Goal: Task Accomplishment & Management: Use online tool/utility

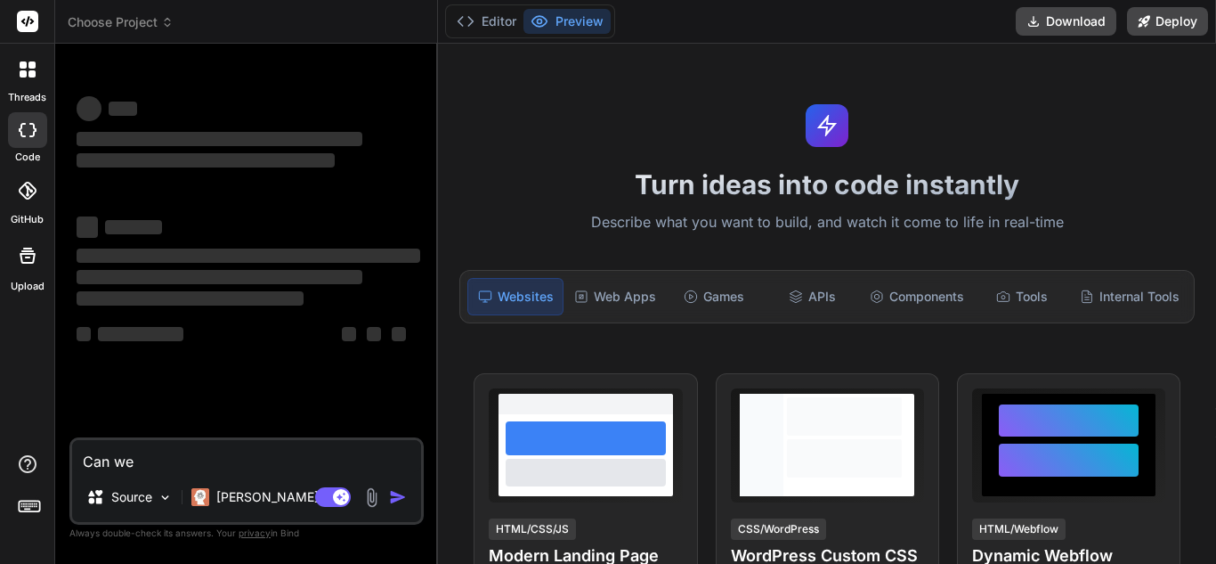
type textarea "x"
type textarea "from pyspark.sql import SparkSession import os def executeComponent(df,fileName…"
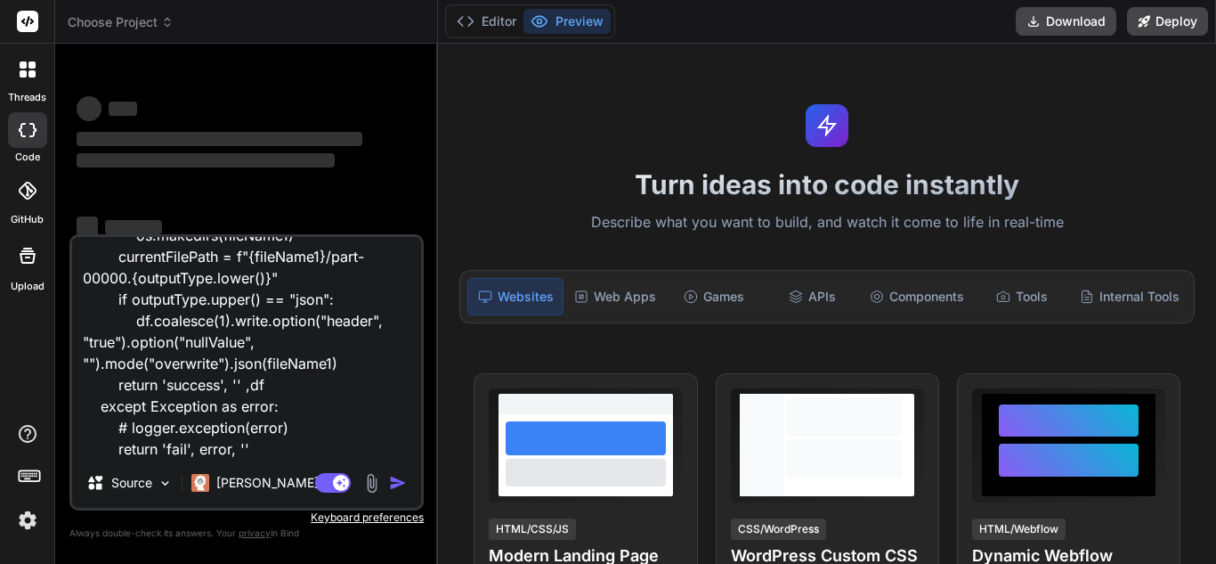
click at [217, 411] on textarea "from pyspark.sql import SparkSession import os def executeComponent(df,fileName…" at bounding box center [246, 347] width 349 height 221
type textarea "x"
type textarea "from pyspark.sql import SparkSession import os def executeComponent(df,fileName…"
type textarea "x"
type textarea "from pyspark.sql import SparkSession import os def executeComponent(df,fileName…"
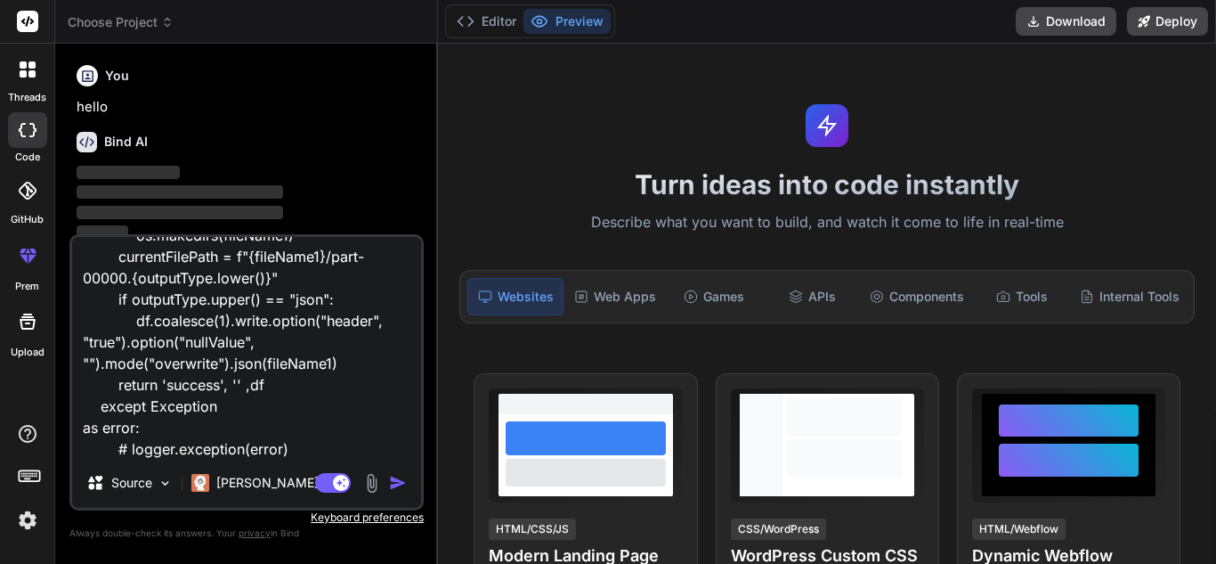
click at [311, 450] on textarea "from pyspark.sql import SparkSession import os def executeComponent(df,fileName…" at bounding box center [246, 347] width 349 height 221
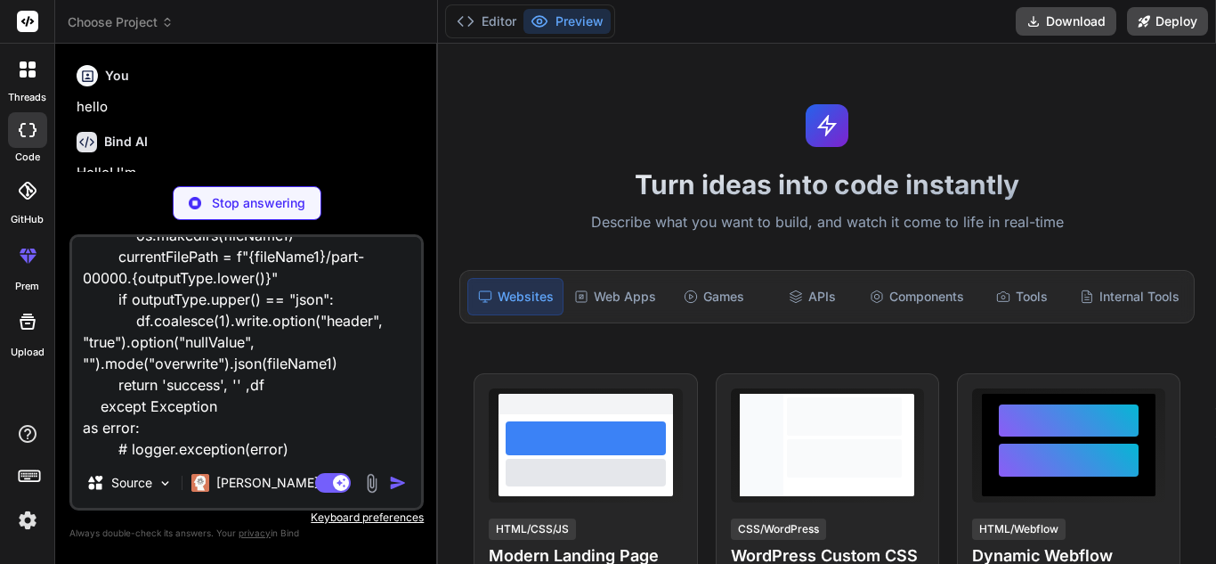
type textarea "x"
type textarea "from pyspark.sql import SparkSession import os def executeComponent(df,fileName…"
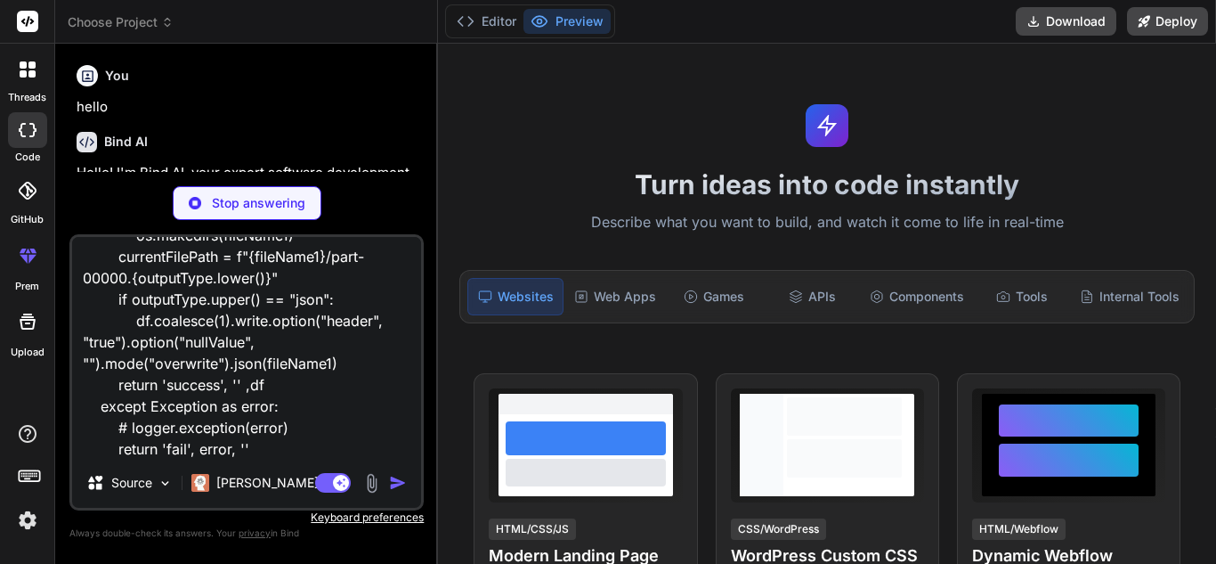
type textarea "x"
type textarea "from pyspark.sql import SparkSession import os def executeComponent(df,fileName…"
type textarea "x"
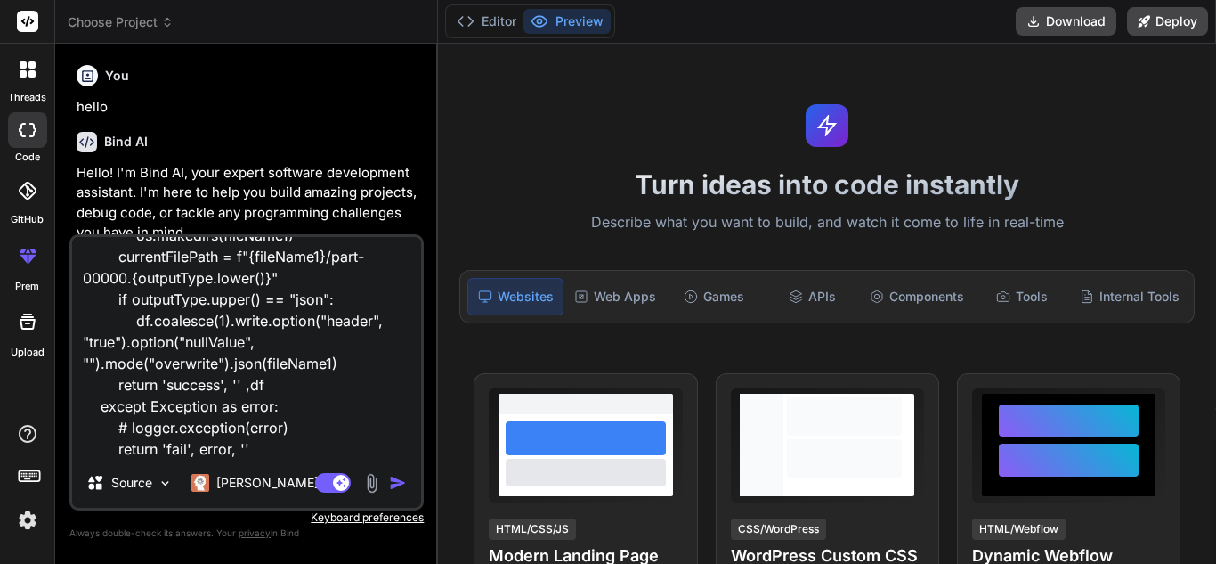
type textarea "from pyspark.sql import SparkSession import os def executeComponent(df,fileName…"
type textarea "x"
type textarea "from pyspark.sql import SparkSession import os def executeComponent(df,fileName…"
type textarea "x"
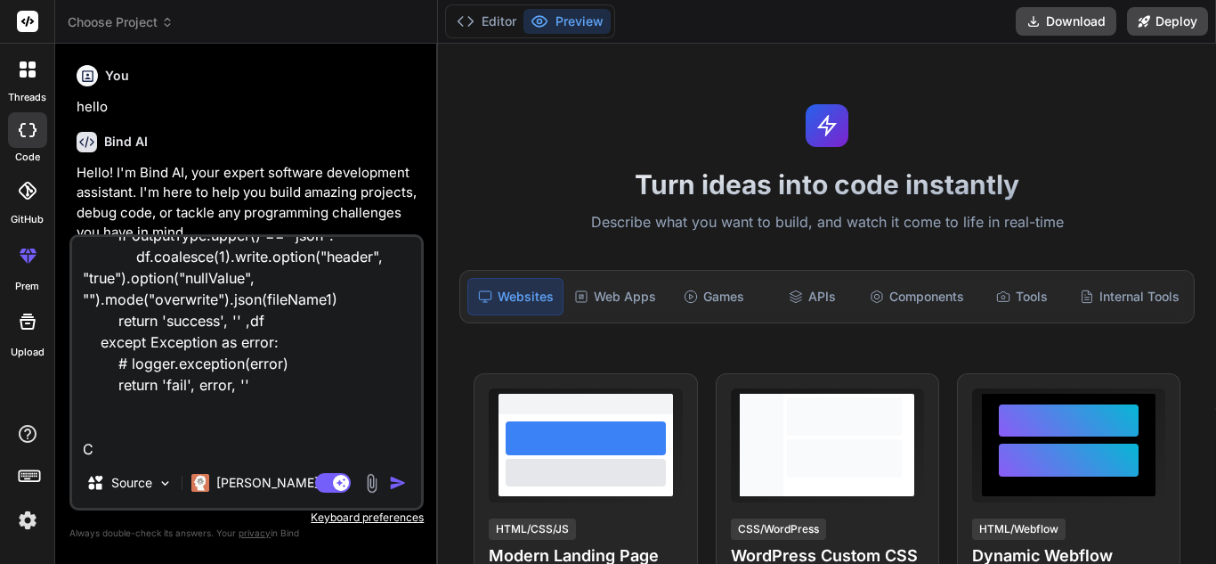
type textarea "from pyspark.sql import SparkSession import os def executeComponent(df,fileName…"
type textarea "x"
type textarea "from pyspark.sql import SparkSession import os def executeComponent(df,fileName…"
type textarea "x"
type textarea "from pyspark.sql import SparkSession import os def executeComponent(df,fileName…"
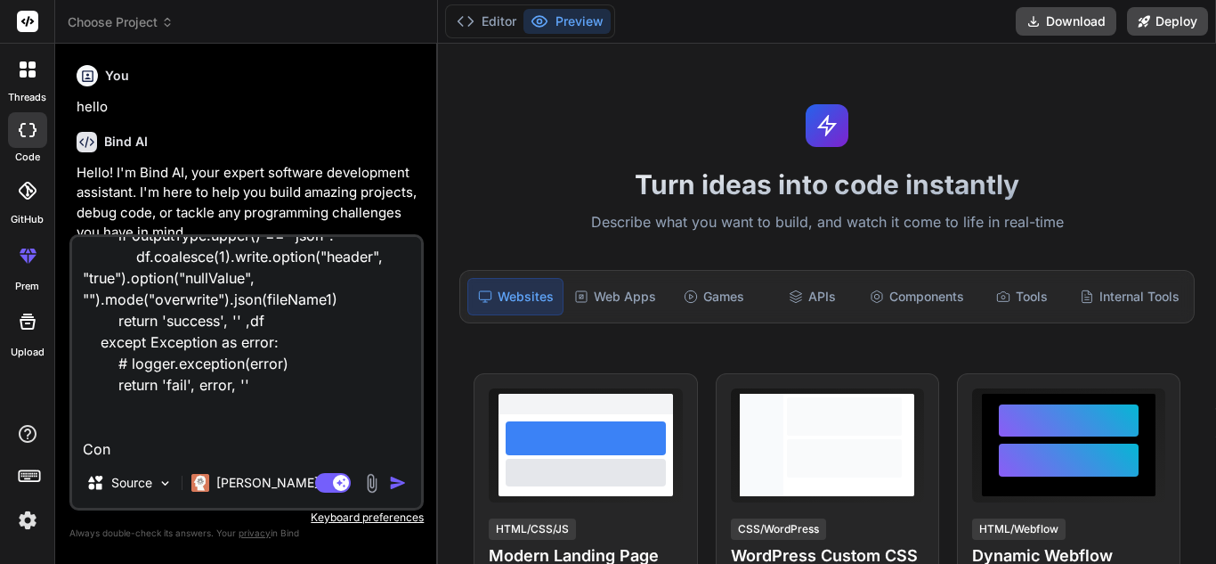
type textarea "x"
type textarea "from pyspark.sql import SparkSession import os def executeComponent(df,fileName…"
type textarea "x"
type textarea "from pyspark.sql import SparkSession import os def executeComponent(df,fileName…"
type textarea "x"
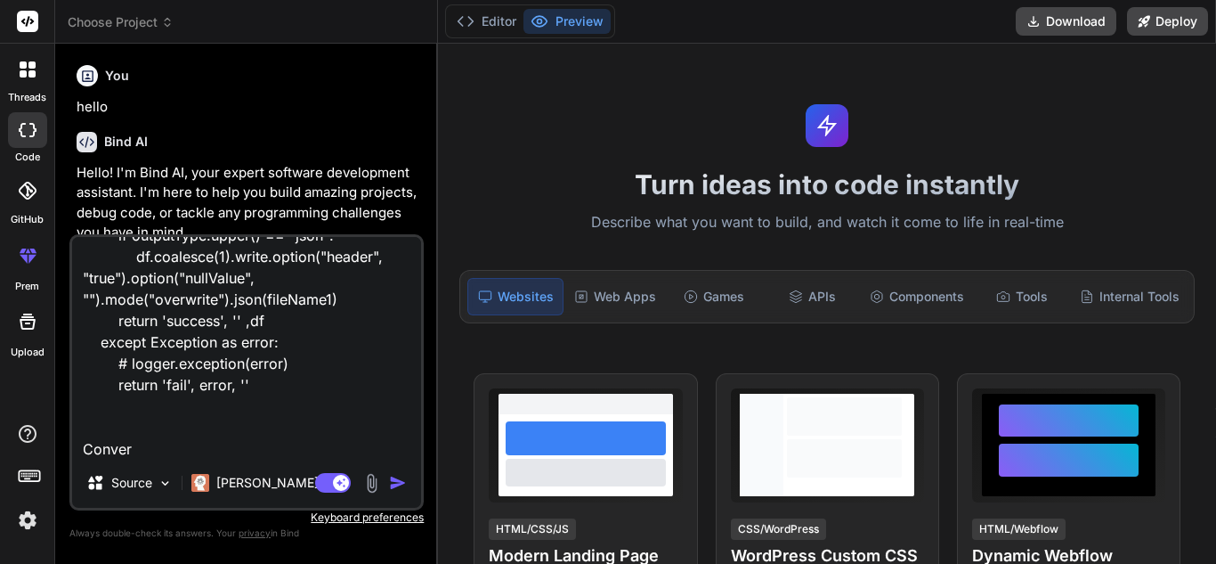
type textarea "from pyspark.sql import SparkSession import os def executeComponent(df,fileName…"
type textarea "x"
type textarea "from pyspark.sql import SparkSession import os def executeComponent(df,fileName…"
type textarea "x"
type textarea "from pyspark.sql import SparkSession import os def executeComponent(df,fileName…"
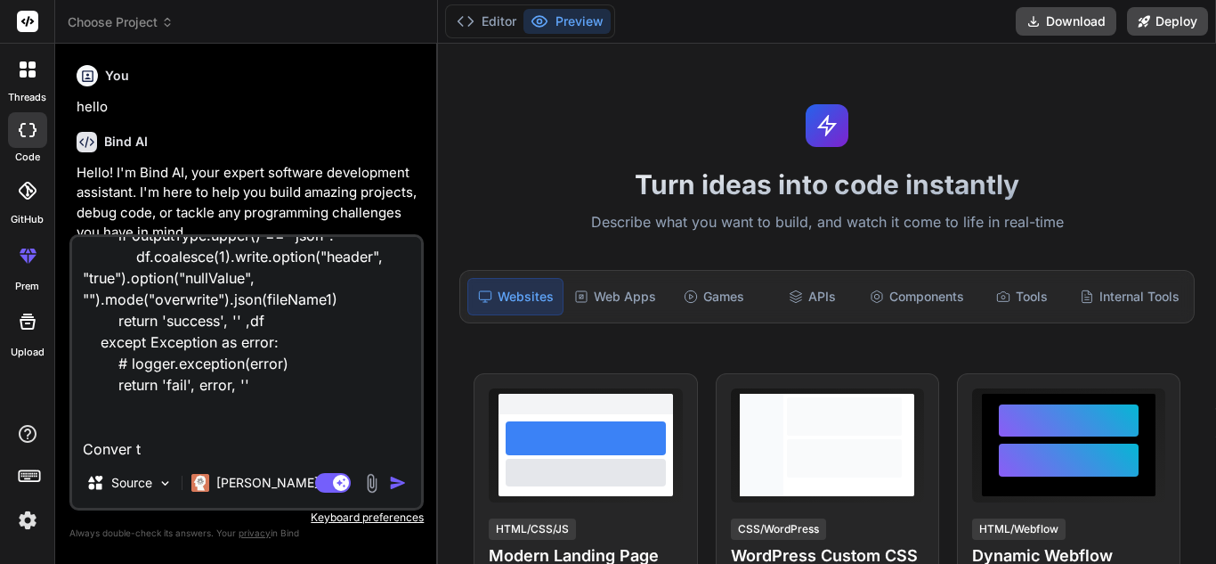
type textarea "x"
type textarea "from pyspark.sql import SparkSession import os def executeComponent(df,fileName…"
type textarea "x"
type textarea "from pyspark.sql import SparkSession import os def executeComponent(df,fileName…"
type textarea "x"
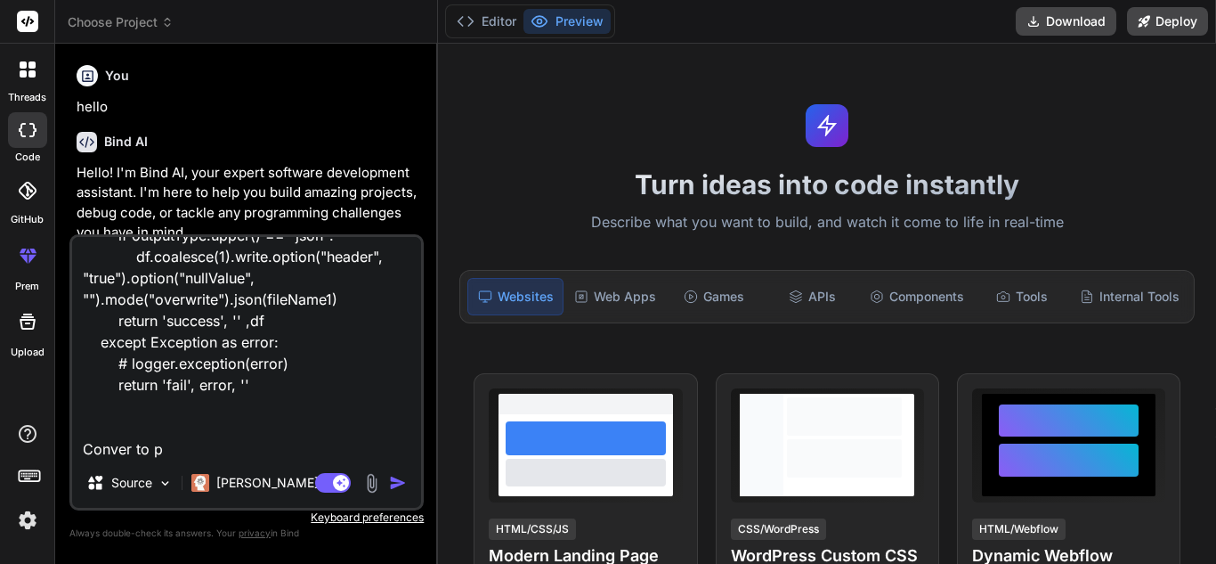
type textarea "from pyspark.sql import SparkSession import os def executeComponent(df,fileName…"
type textarea "x"
type textarea "from pyspark.sql import SparkSession import os def executeComponent(df,fileName…"
type textarea "x"
type textarea "from pyspark.sql import SparkSession import os def executeComponent(df,fileName…"
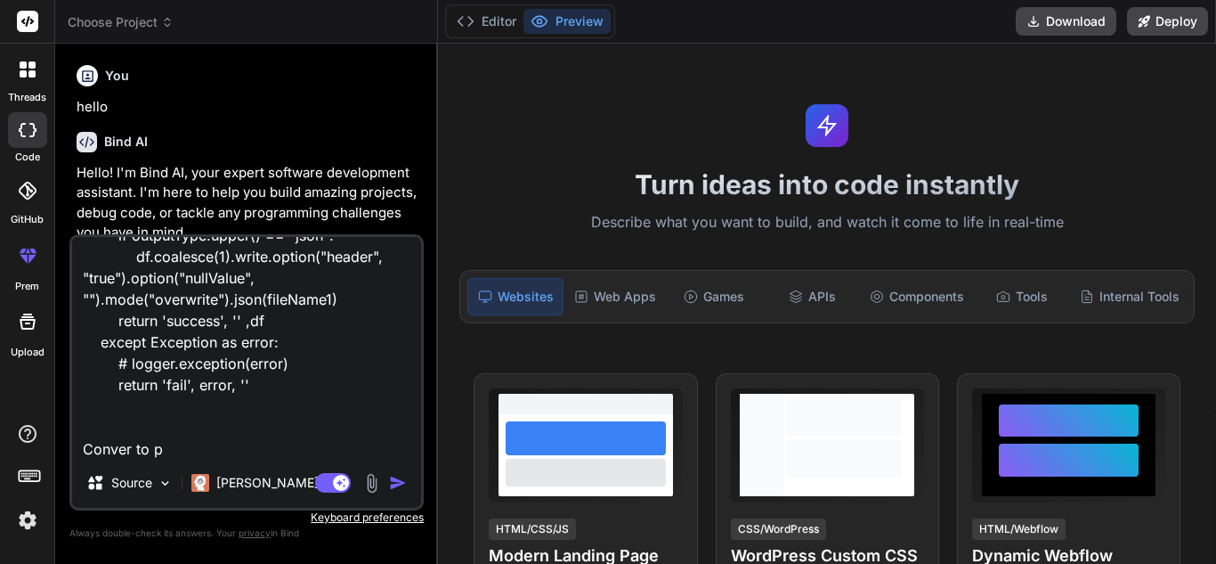
type textarea "x"
type textarea "from pyspark.sql import SparkSession import os def executeComponent(df,fileName…"
type textarea "x"
type textarea "from pyspark.sql import SparkSession import os def executeComponent(df,fileName…"
type textarea "x"
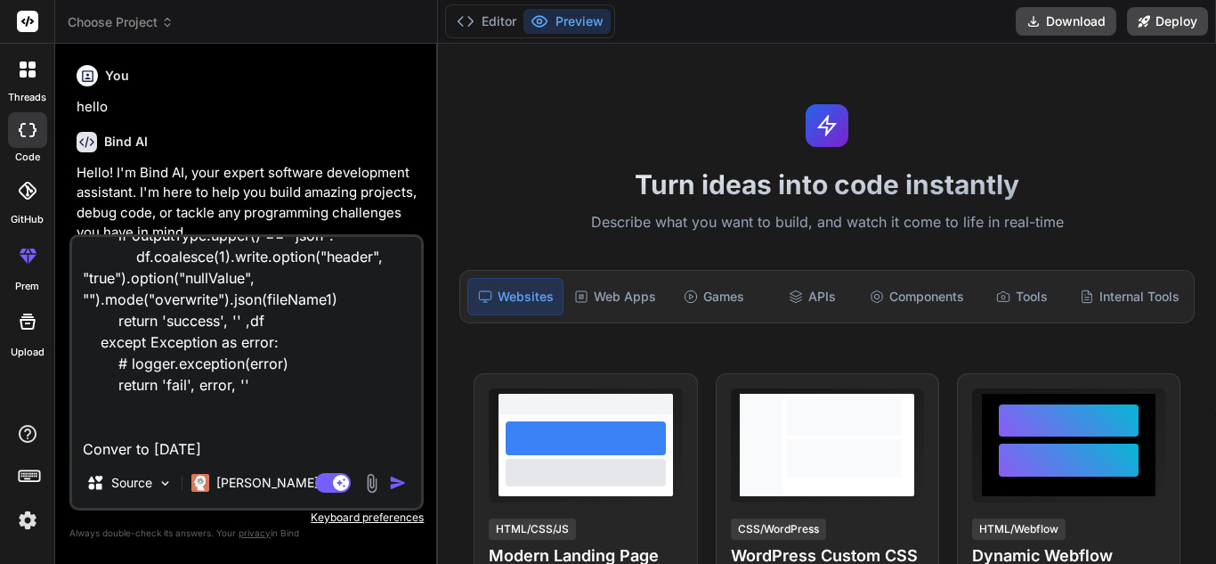
type textarea "from pyspark.sql import SparkSession import os def executeComponent(df,fileName…"
type textarea "x"
type textarea "from pyspark.sql import SparkSession import os def executeComponent(df,fileName…"
type textarea "x"
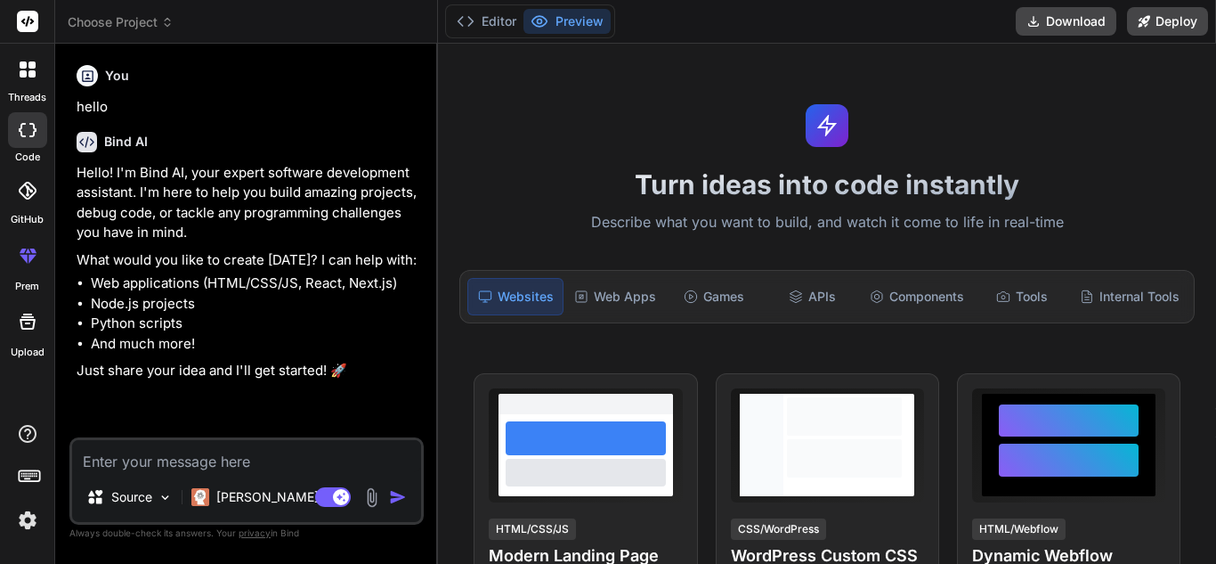
scroll to position [0, 0]
click at [32, 134] on icon at bounding box center [28, 130] width 18 height 14
click at [22, 128] on icon at bounding box center [28, 130] width 18 height 14
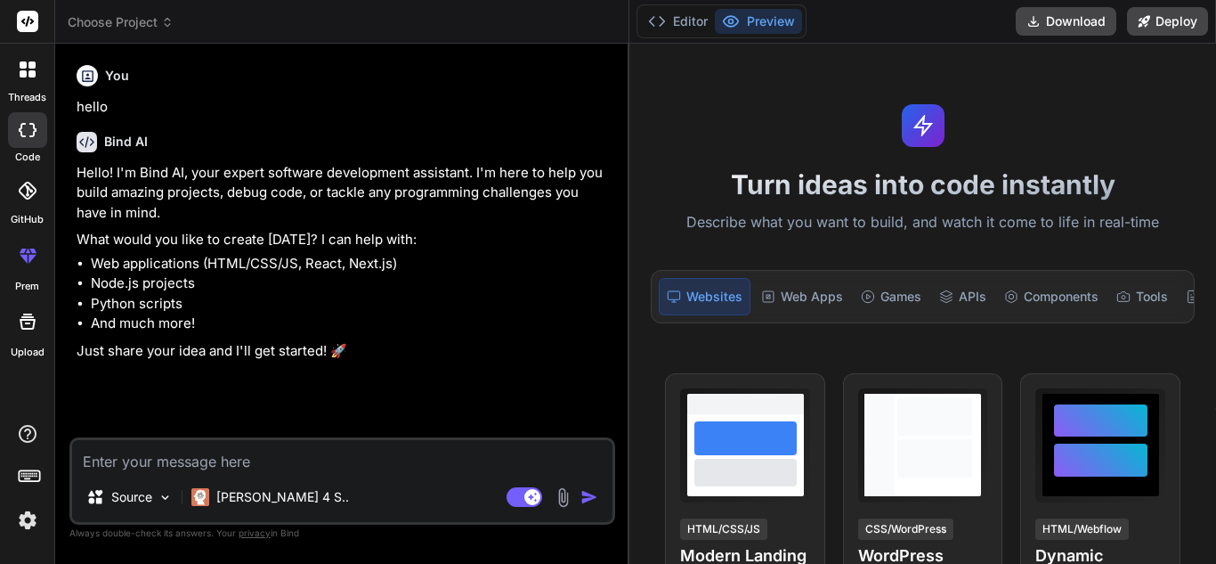
type textarea "x"
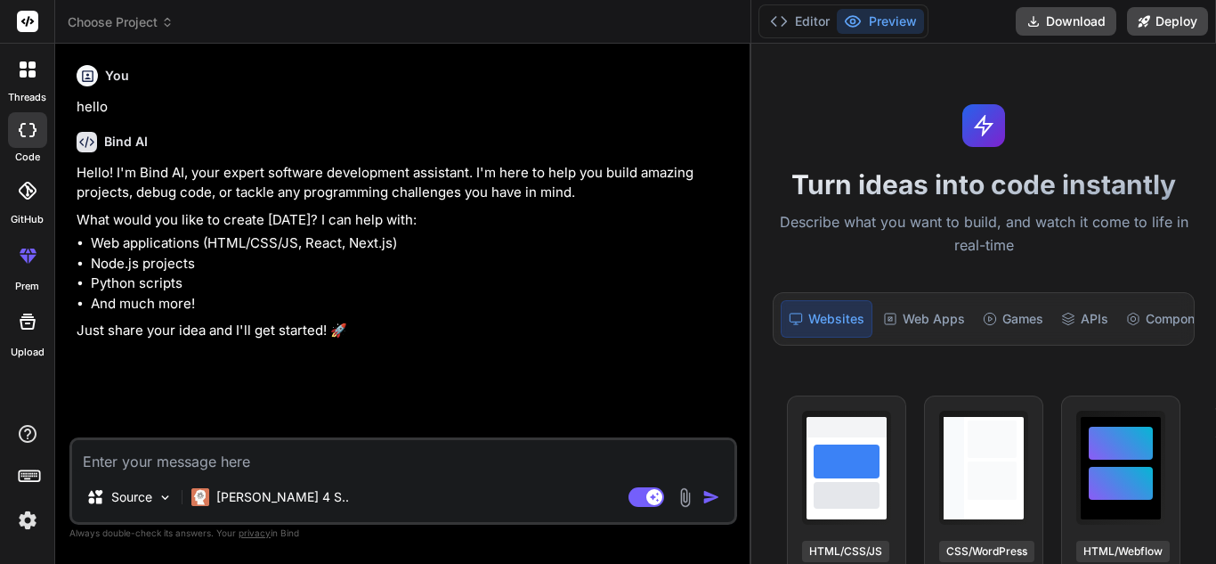
drag, startPoint x: 438, startPoint y: 143, endPoint x: 1211, endPoint y: 270, distance: 783.1
click at [1211, 270] on div "Choose Project Created with Pixso. Bind AI Web Search Created with Pixso. Code …" at bounding box center [635, 282] width 1161 height 564
click at [268, 375] on div "You hello Bind AI Hello! I'm Bind AI, your expert software development assistan…" at bounding box center [405, 247] width 664 height 379
click at [199, 467] on textarea at bounding box center [403, 456] width 662 height 32
paste textarea "from pyspark.sql import SparkSession import os def executeComponent(df,fileName…"
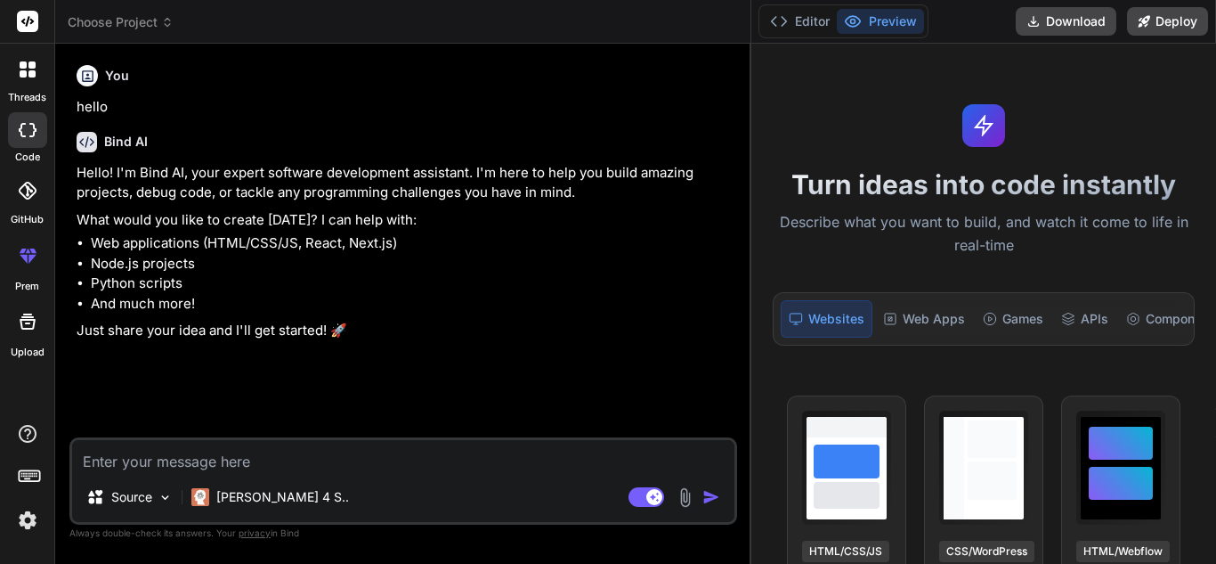
type textarea "from pyspark.sql import SparkSession import os def executeComponent(df,fileName…"
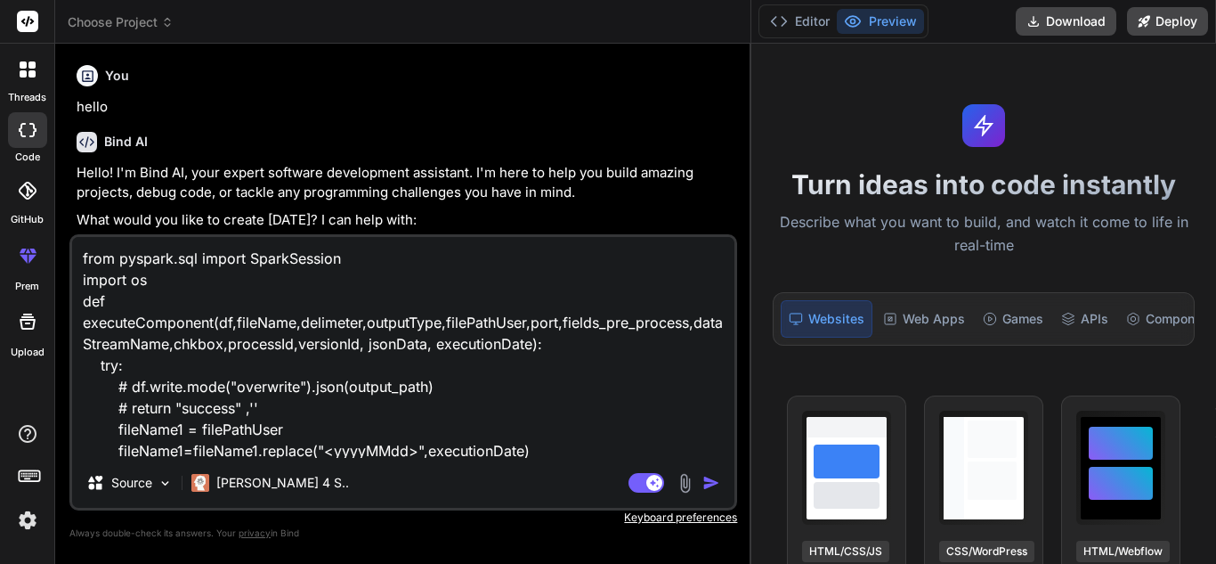
scroll to position [280, 0]
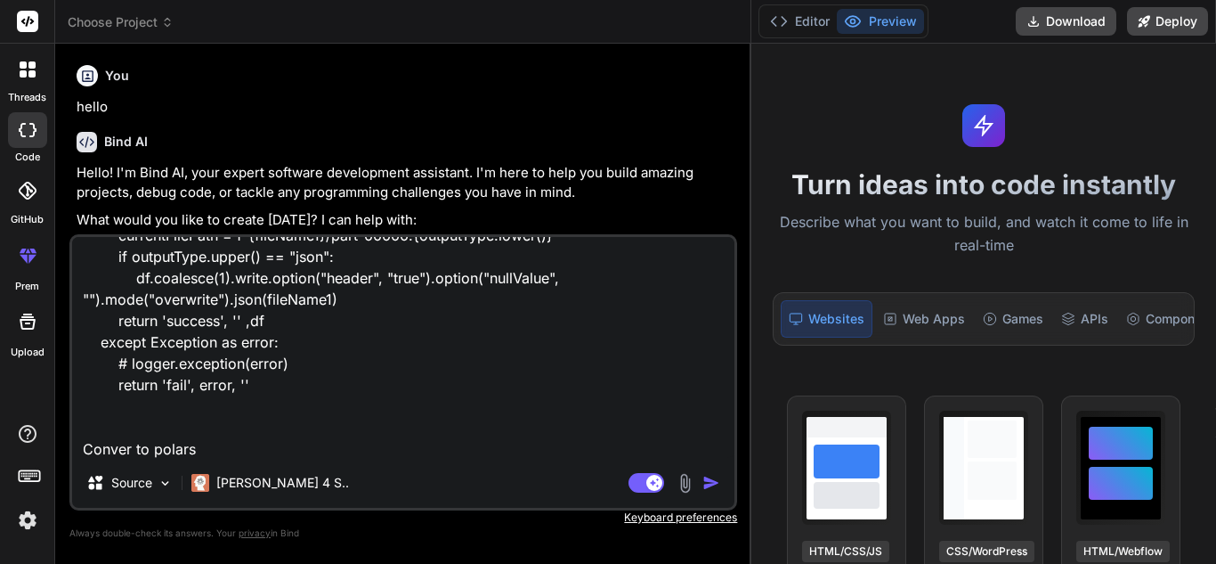
type textarea "x"
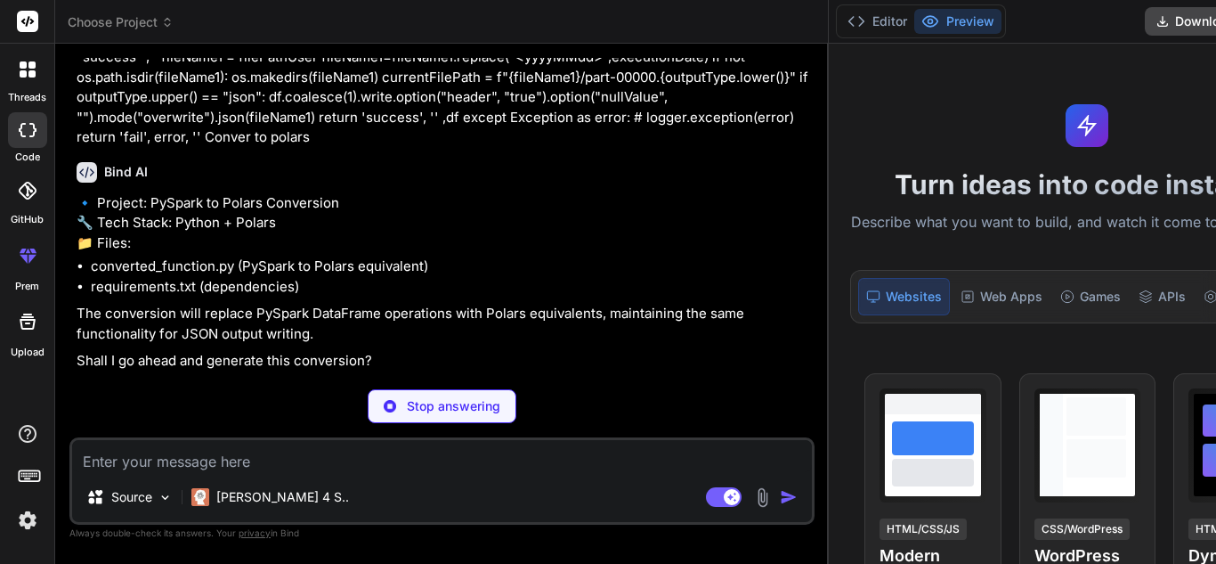
scroll to position [374, 0]
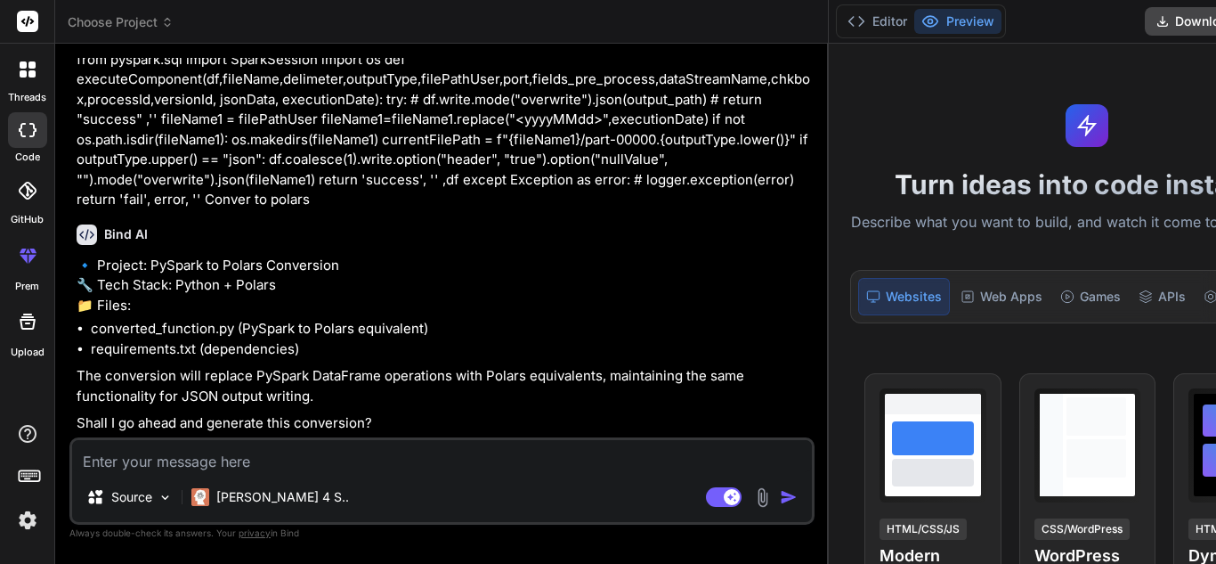
type textarea "x"
click at [964, 12] on button "Preview" at bounding box center [957, 21] width 87 height 25
click at [867, 13] on button "Editor" at bounding box center [877, 21] width 74 height 25
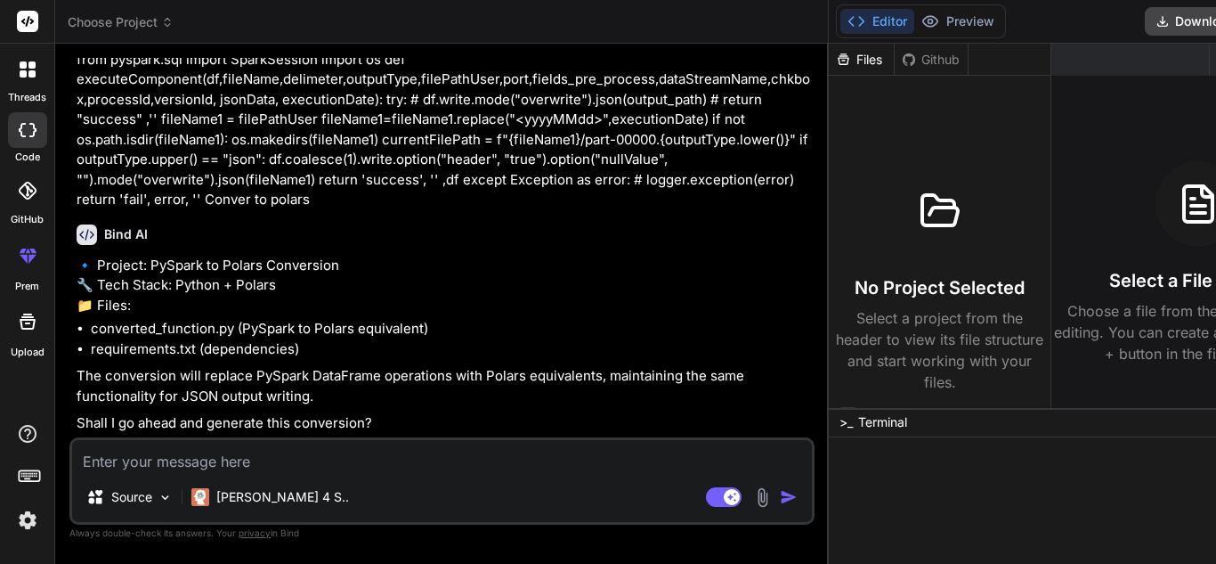
click at [954, 5] on div "Editor Preview" at bounding box center [921, 21] width 170 height 34
click at [954, 21] on button "Preview" at bounding box center [957, 21] width 87 height 25
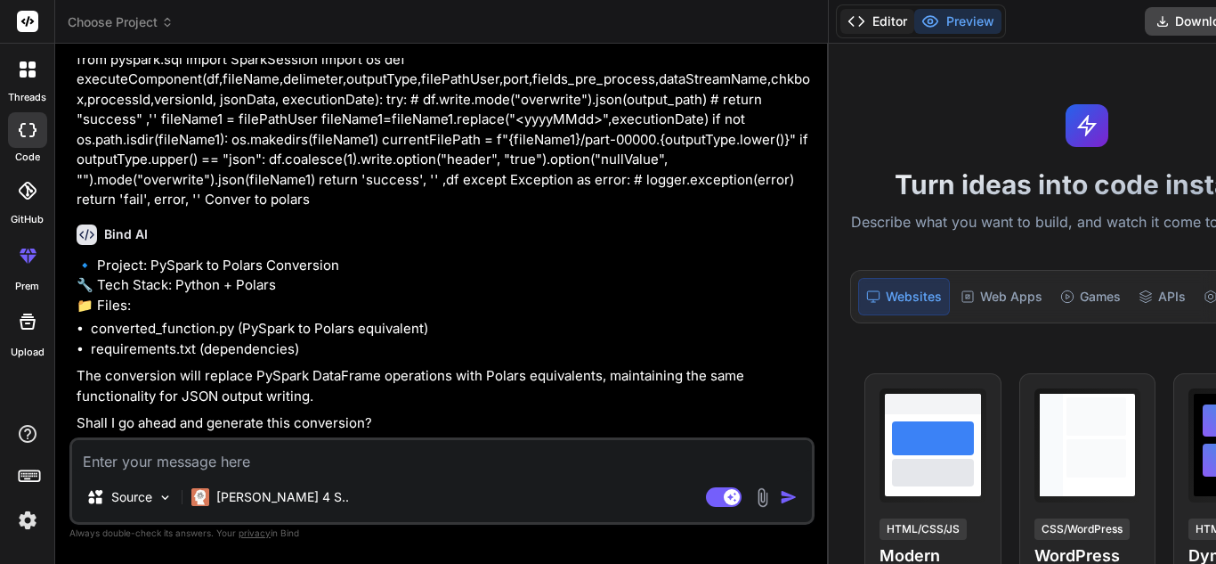
click at [870, 20] on button "Editor" at bounding box center [877, 21] width 74 height 25
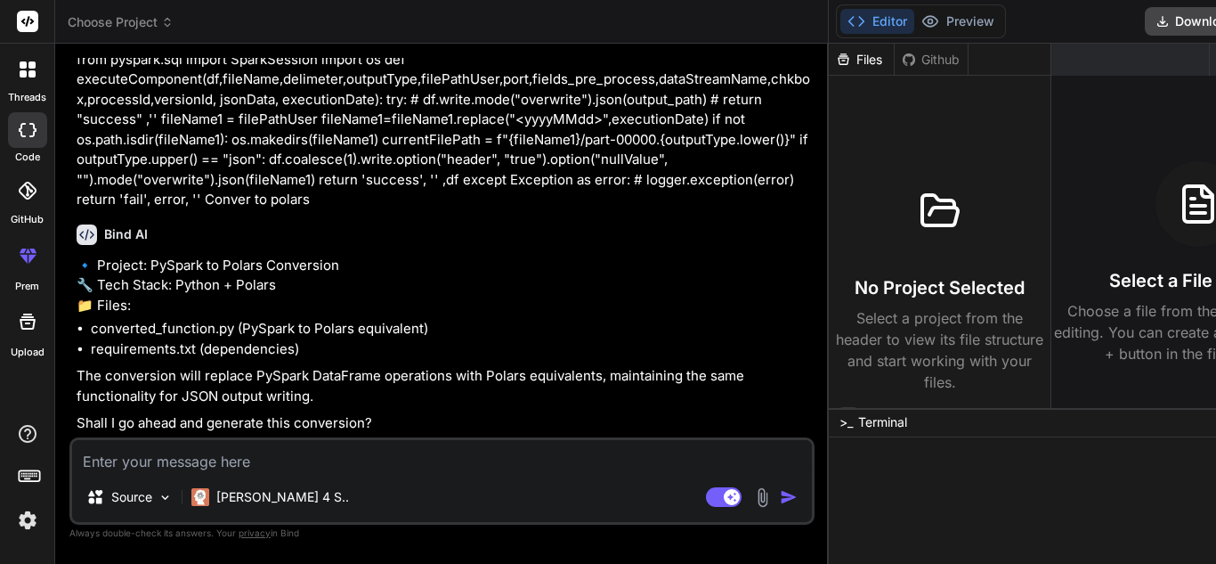
click at [1119, 207] on div "Select a File to Begin Choose a file from the explorer to start editing. You ca…" at bounding box center [1198, 262] width 294 height 203
click at [930, 61] on div "Github" at bounding box center [931, 60] width 73 height 18
click at [858, 55] on div "Files" at bounding box center [861, 60] width 65 height 18
click at [45, 205] on div at bounding box center [27, 190] width 39 height 39
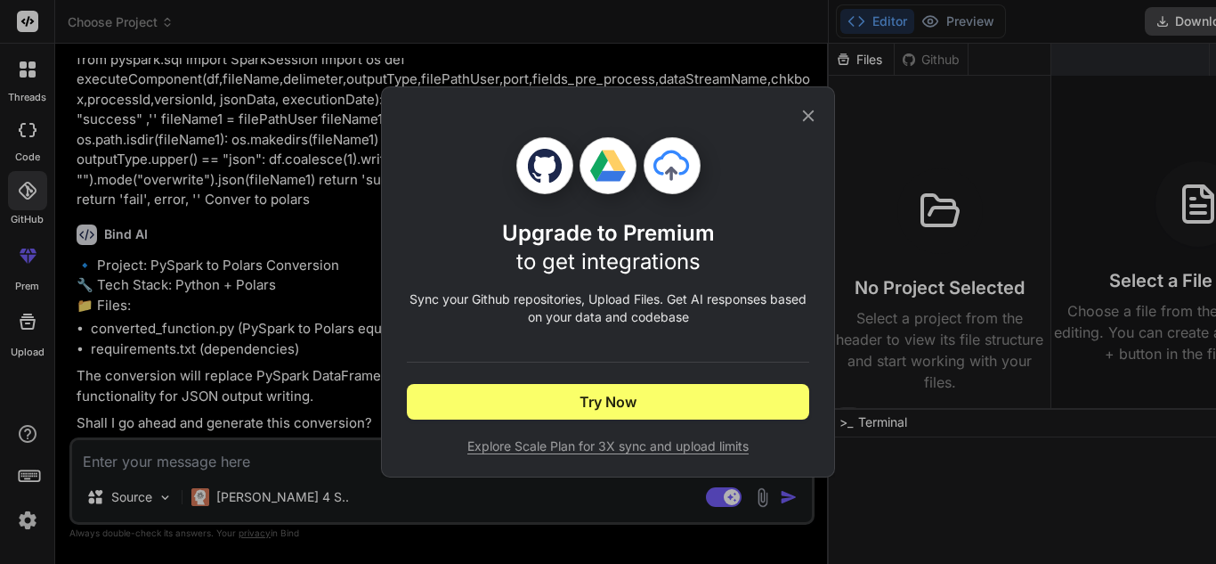
click at [20, 64] on div "Upgrade to Premium to get integrations Sync your Github repositories, Upload Fi…" at bounding box center [608, 282] width 1216 height 564
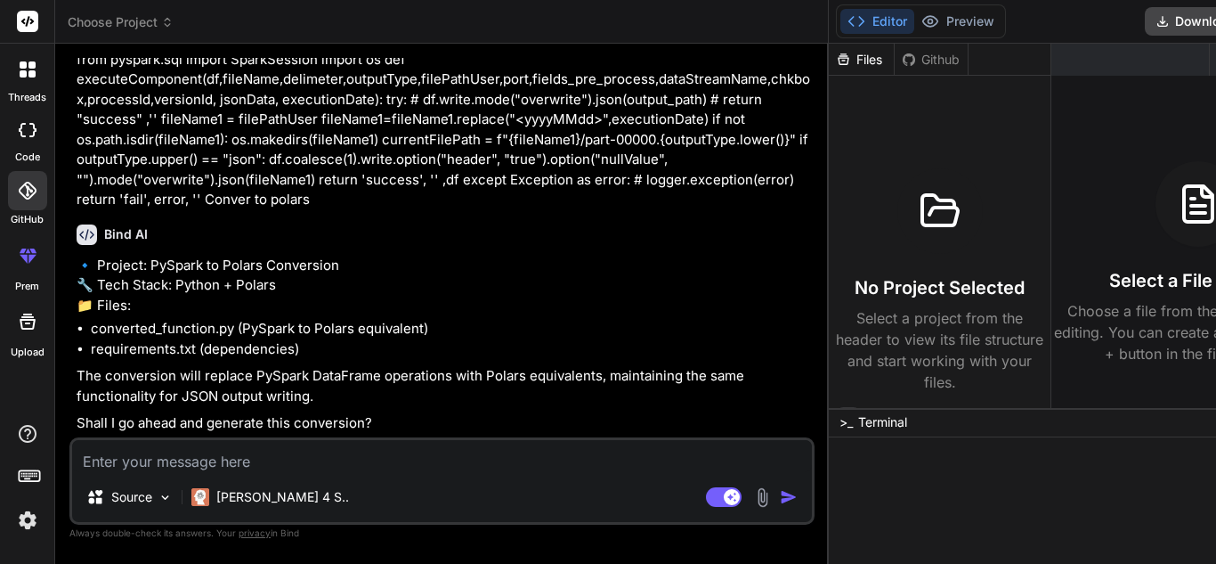
click at [27, 24] on icon at bounding box center [27, 21] width 13 height 11
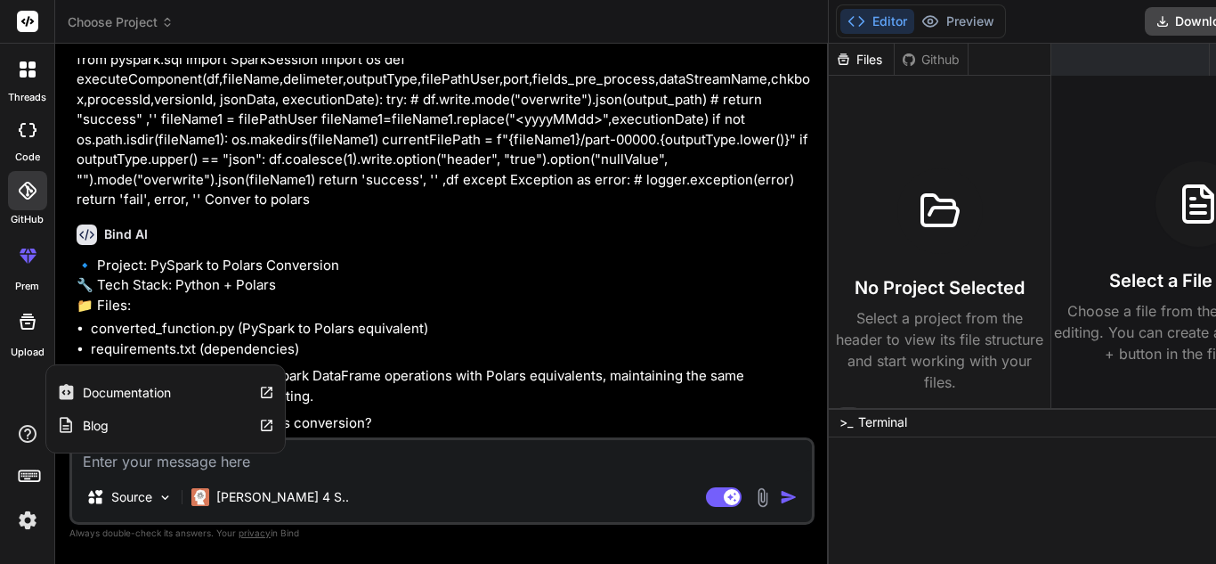
click at [31, 435] on icon at bounding box center [27, 433] width 21 height 21
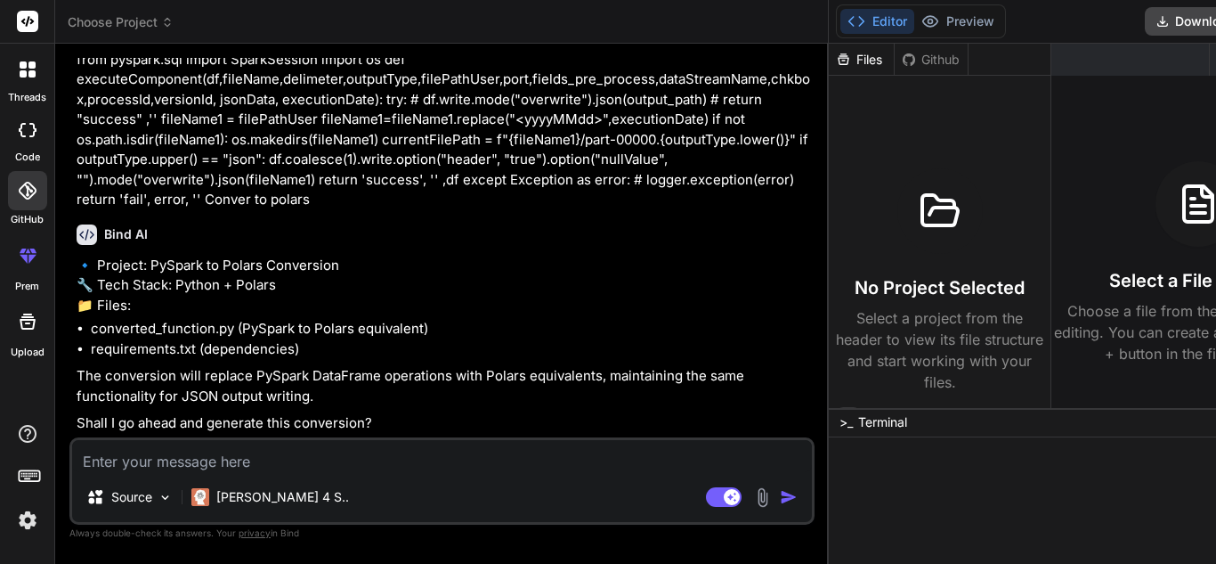
click at [21, 532] on img at bounding box center [27, 520] width 30 height 30
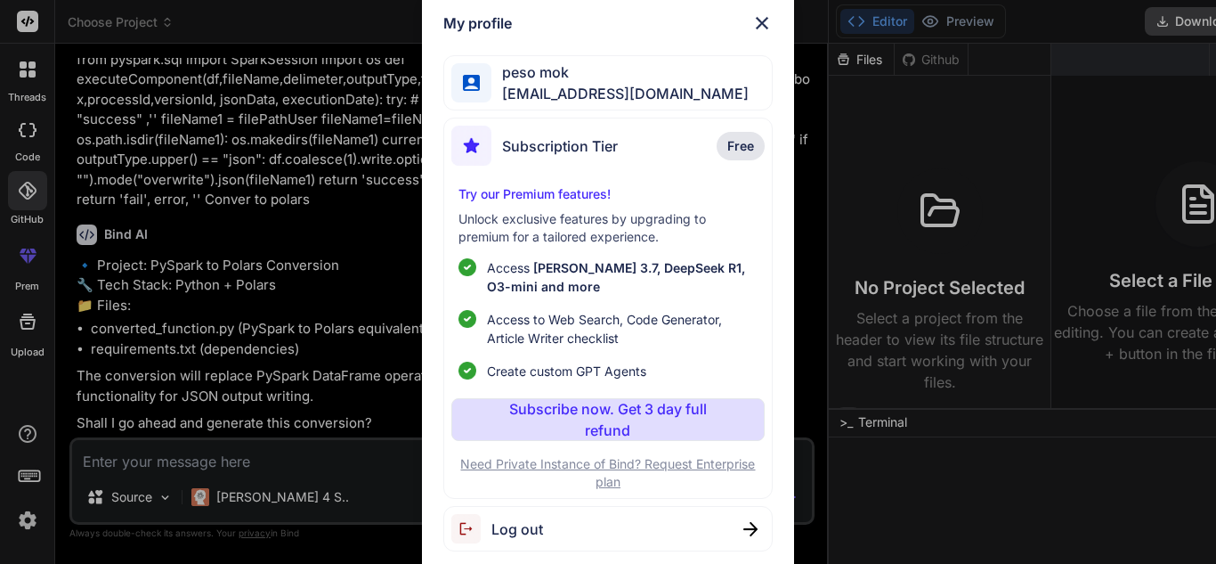
click at [771, 14] on img at bounding box center [761, 22] width 21 height 21
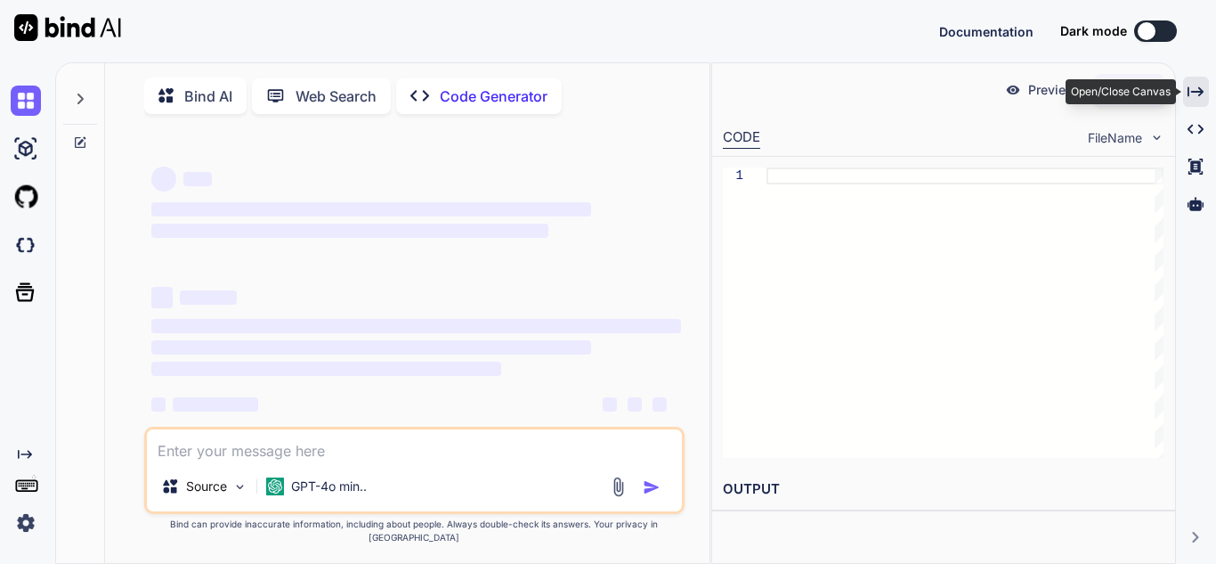
click at [1192, 85] on icon "Created with Pixso." at bounding box center [1196, 92] width 16 height 16
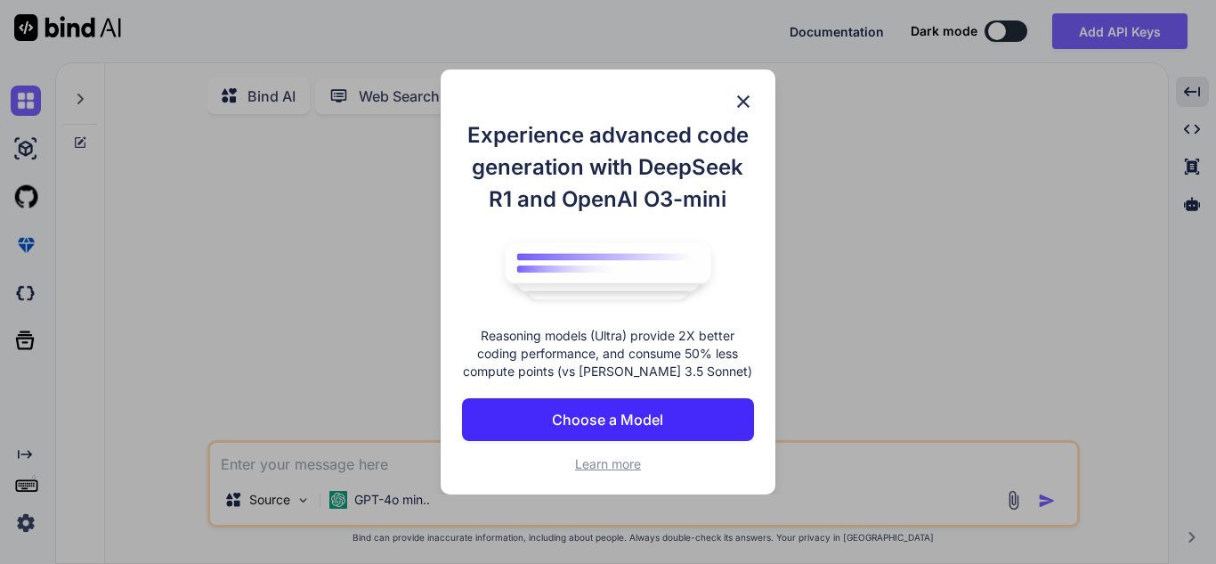
click at [746, 92] on img at bounding box center [743, 101] width 21 height 21
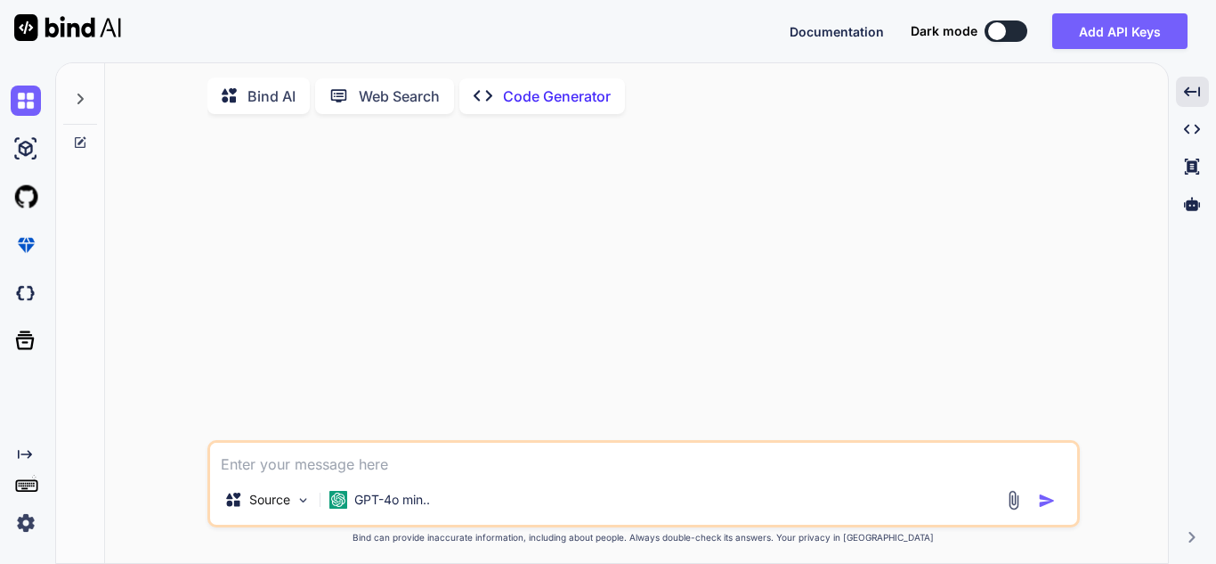
click at [379, 472] on textarea at bounding box center [643, 458] width 867 height 32
type textarea "x"
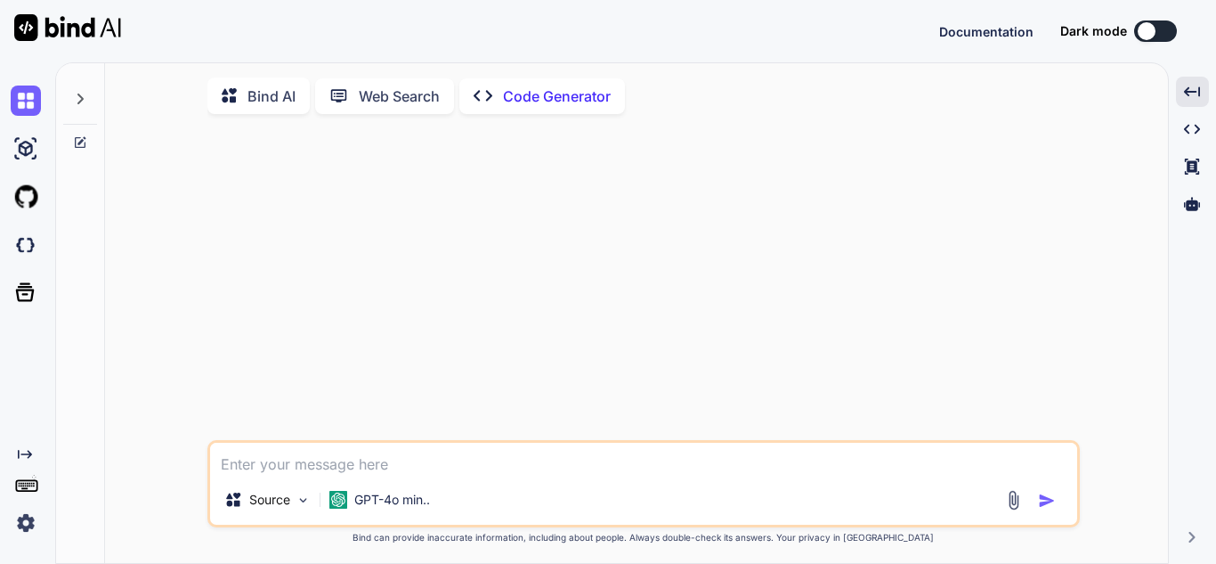
paste textarea "from pyspark.sql import SparkSession import os def executeComponent(df,fileName…"
type textarea "from pyspark.sql import SparkSession import os def executeComponent(df,fileName…"
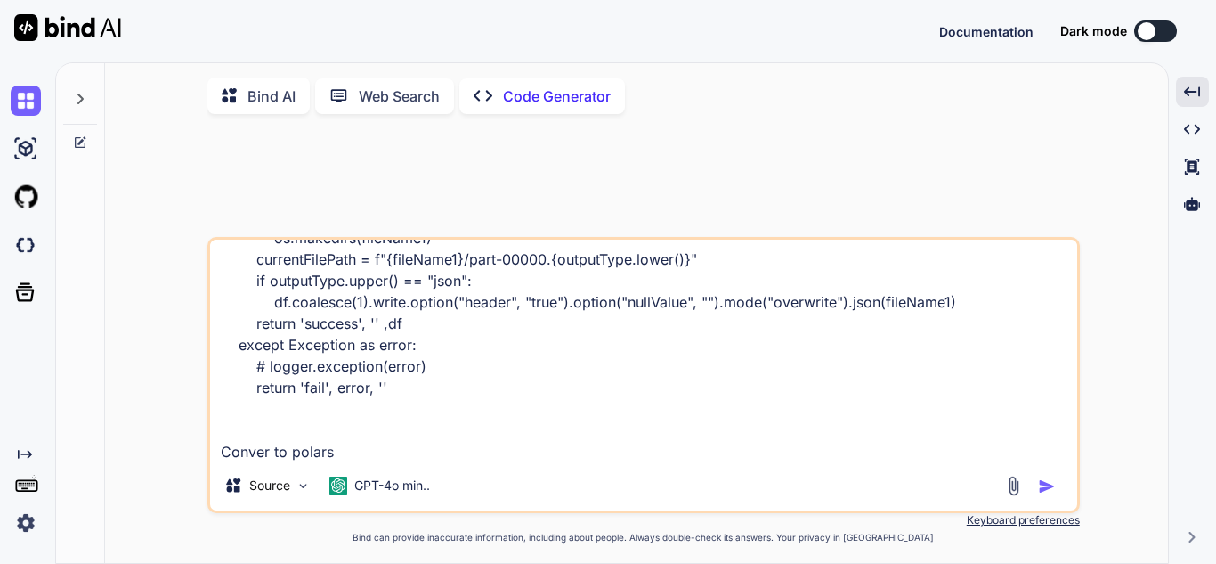
type textarea "x"
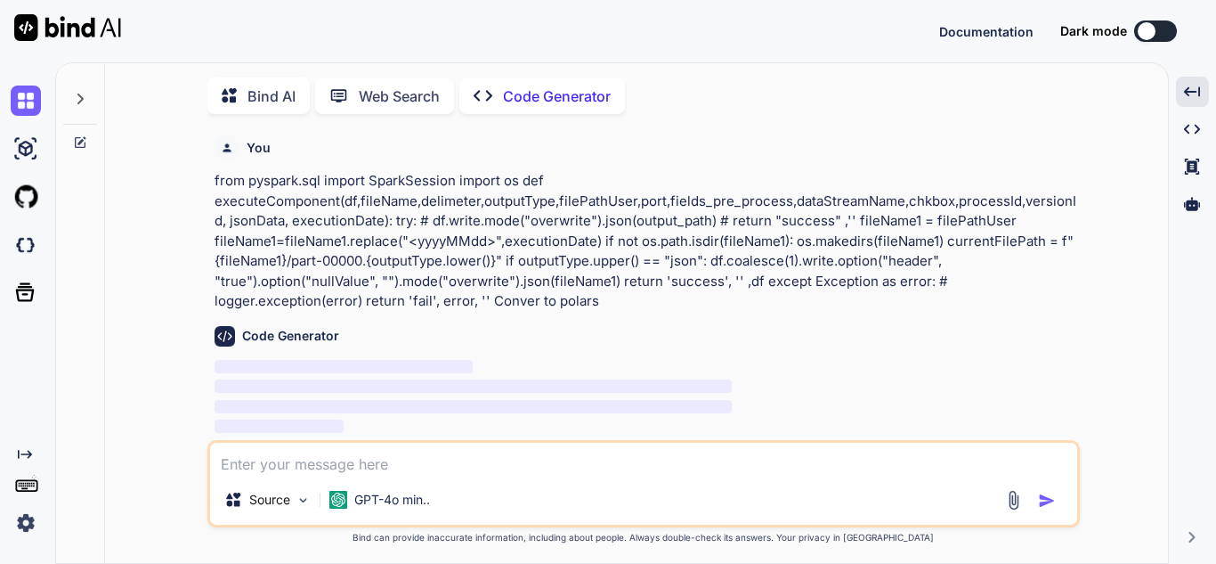
scroll to position [7, 0]
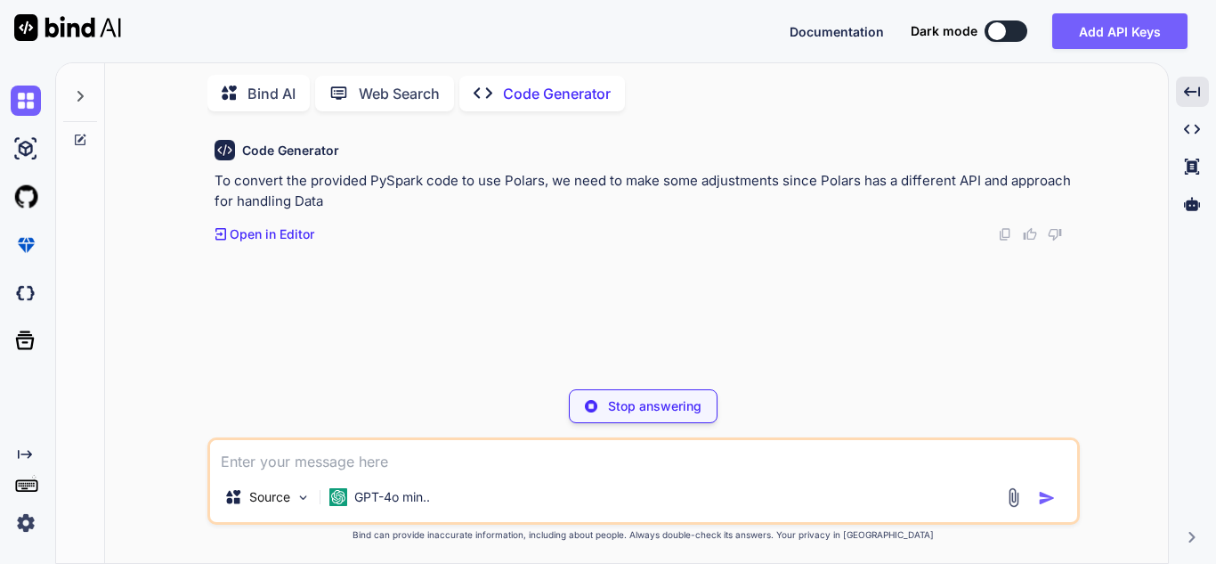
click at [994, 34] on div at bounding box center [997, 31] width 18 height 18
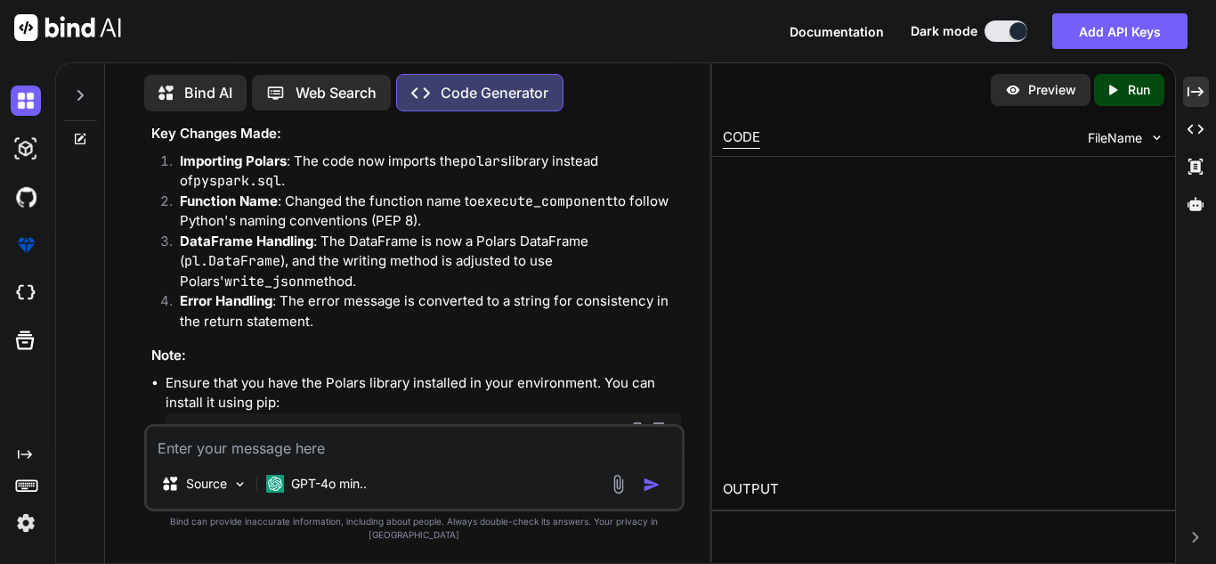
scroll to position [367, 0]
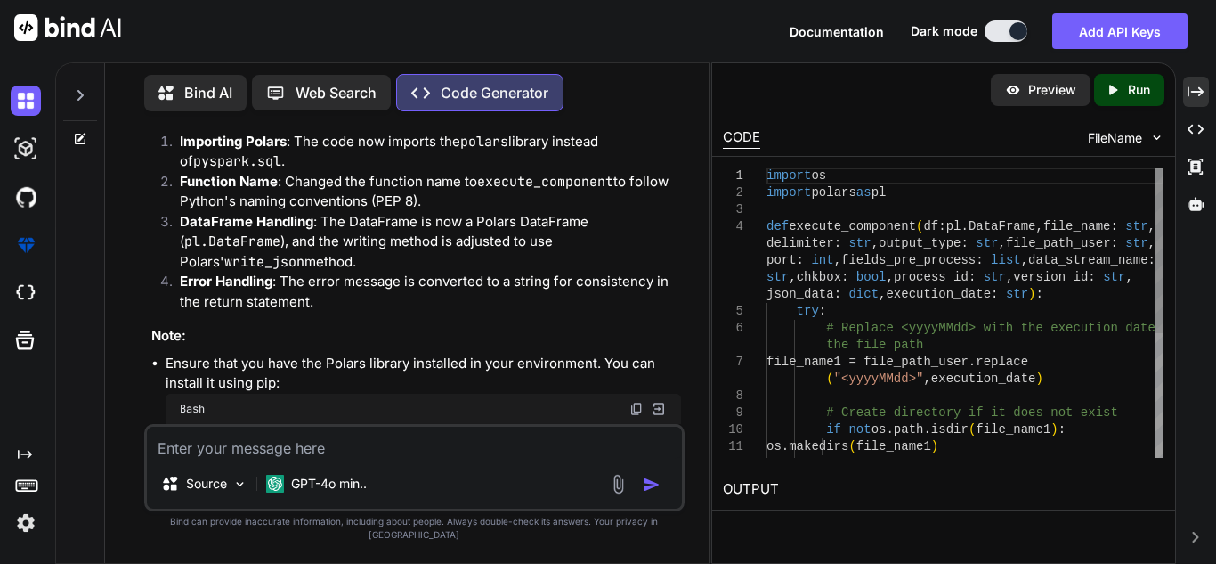
type textarea "x"
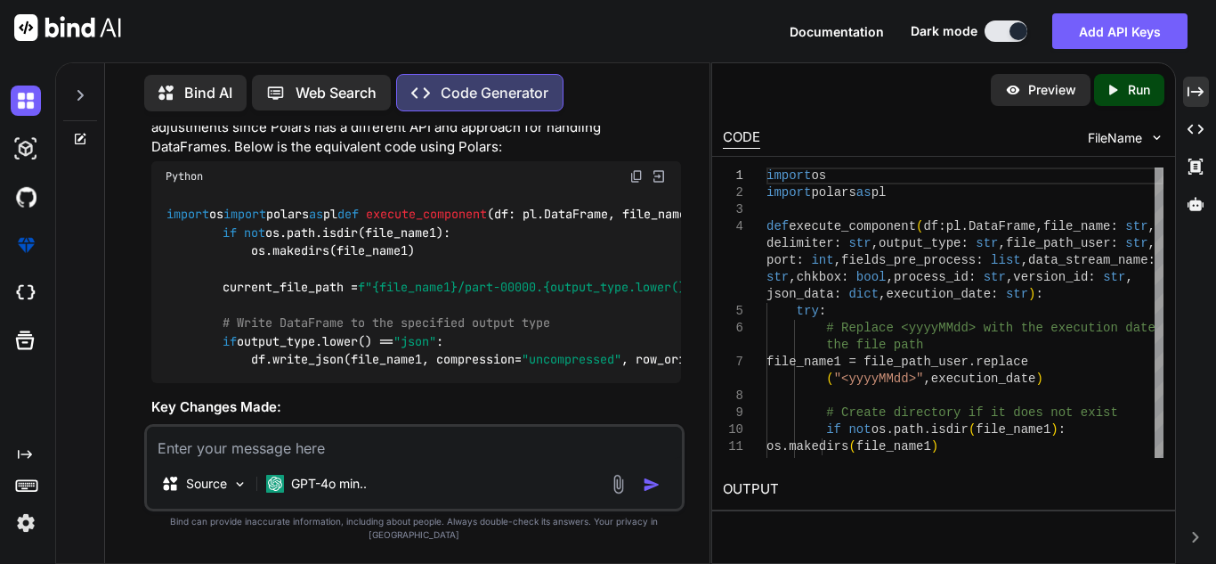
scroll to position [73, 0]
click at [636, 180] on img at bounding box center [636, 177] width 14 height 14
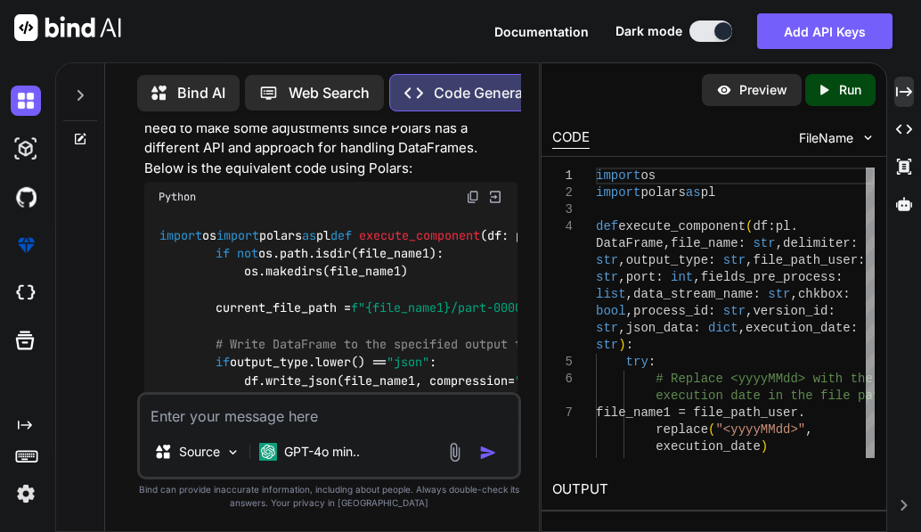
type textarea "x"
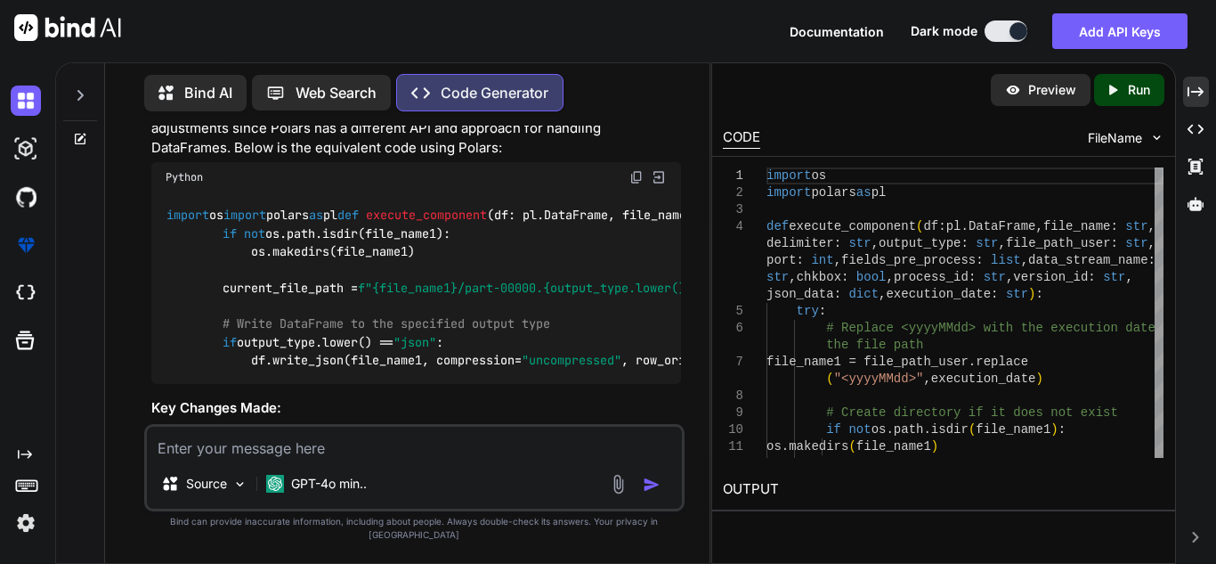
click at [373, 454] on textarea at bounding box center [414, 442] width 535 height 32
paste textarea "from pyspark.sql import SparkSession from pyspark.sql.functions import explode,…"
type textarea "from pyspark.sql import SparkSession from pyspark.sql.functions import explode,…"
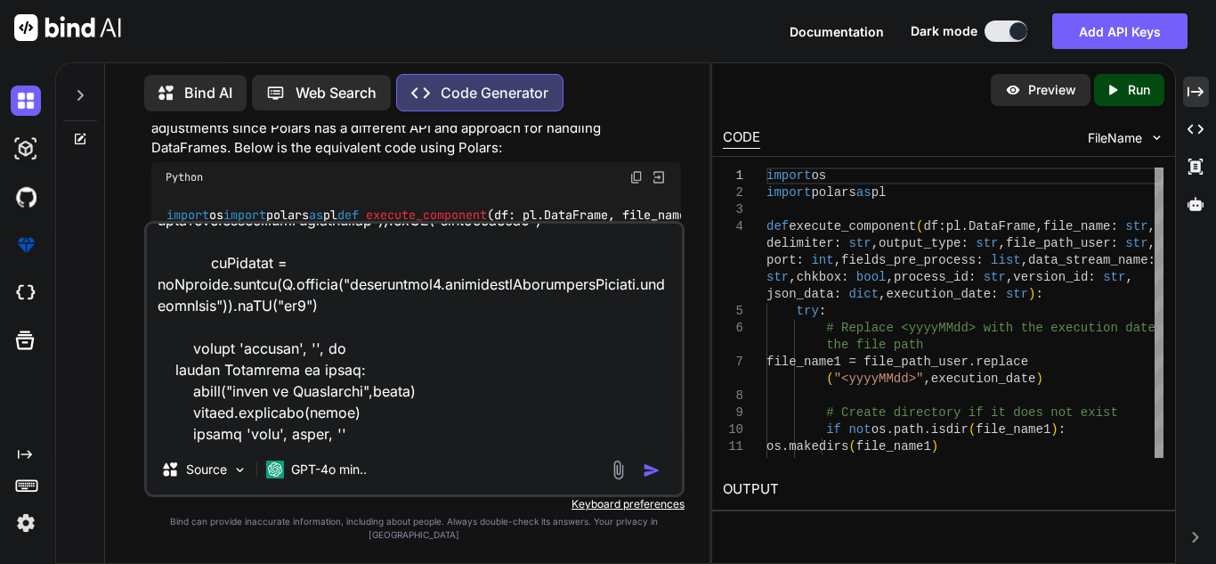
type textarea "x"
type textarea "from pyspark.sql import SparkSession from pyspark.sql.functions import explode,…"
type textarea "x"
type textarea "from pyspark.sql import SparkSession from pyspark.sql.functions import explode,…"
type textarea "x"
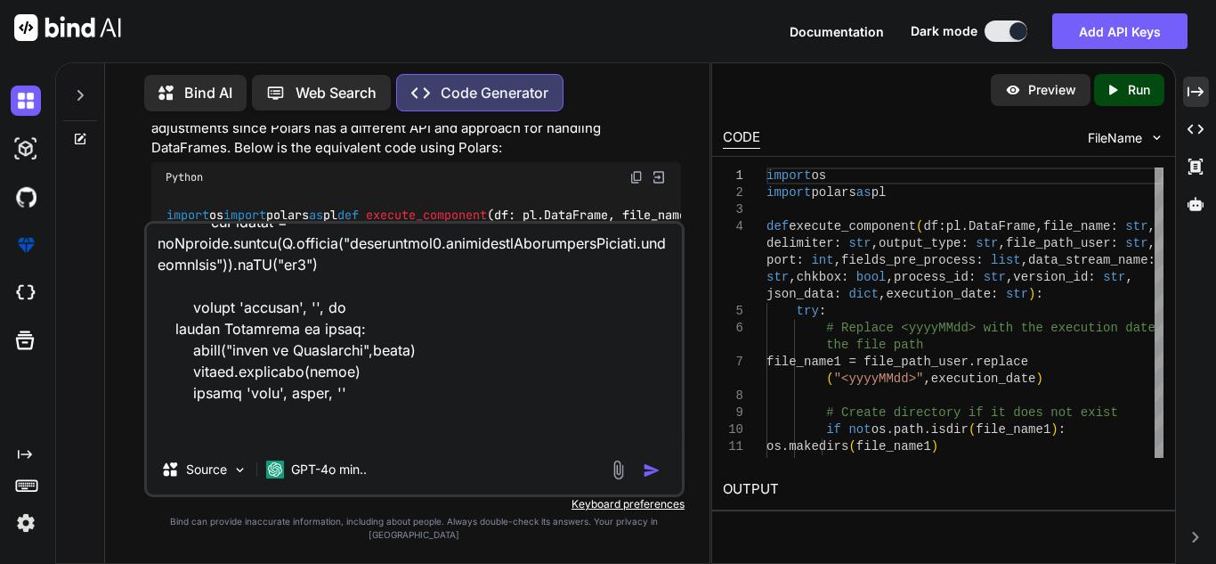
scroll to position [1882, 0]
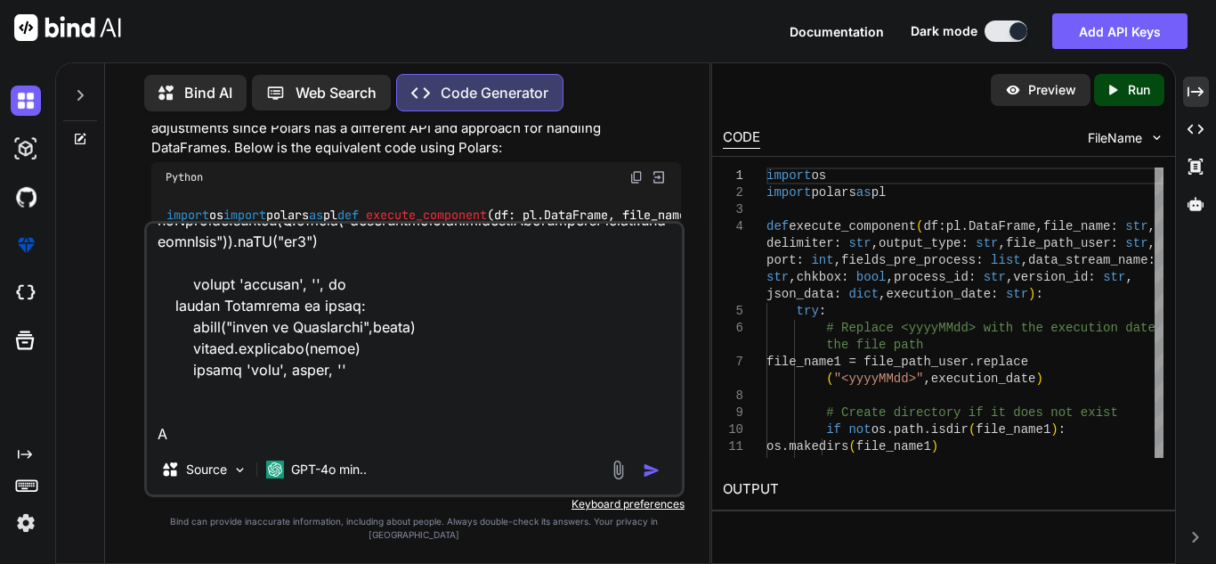
type textarea "from pyspark.sql import SparkSession from pyspark.sql.functions import explode,…"
type textarea "x"
type textarea "from pyspark.sql import SparkSession from pyspark.sql.functions import explode,…"
type textarea "x"
type textarea "from pyspark.sql import SparkSession from pyspark.sql.functions import explode,…"
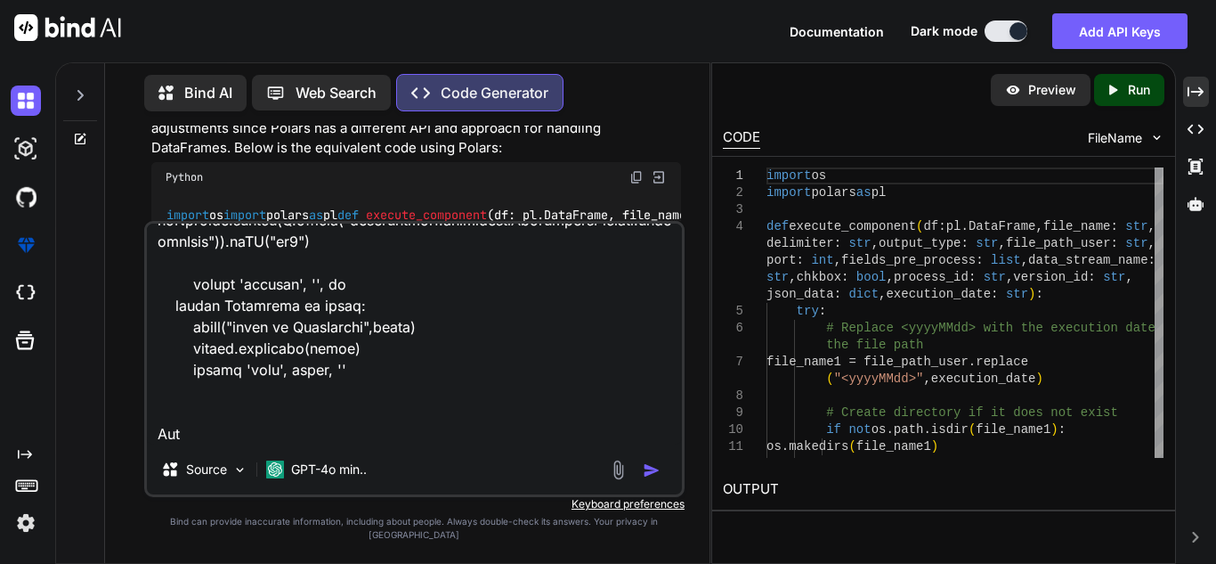
type textarea "x"
type textarea "from pyspark.sql import SparkSession from pyspark.sql.functions import explode,…"
type textarea "x"
type textarea "from pyspark.sql import SparkSession from pyspark.sql.functions import explode,…"
type textarea "x"
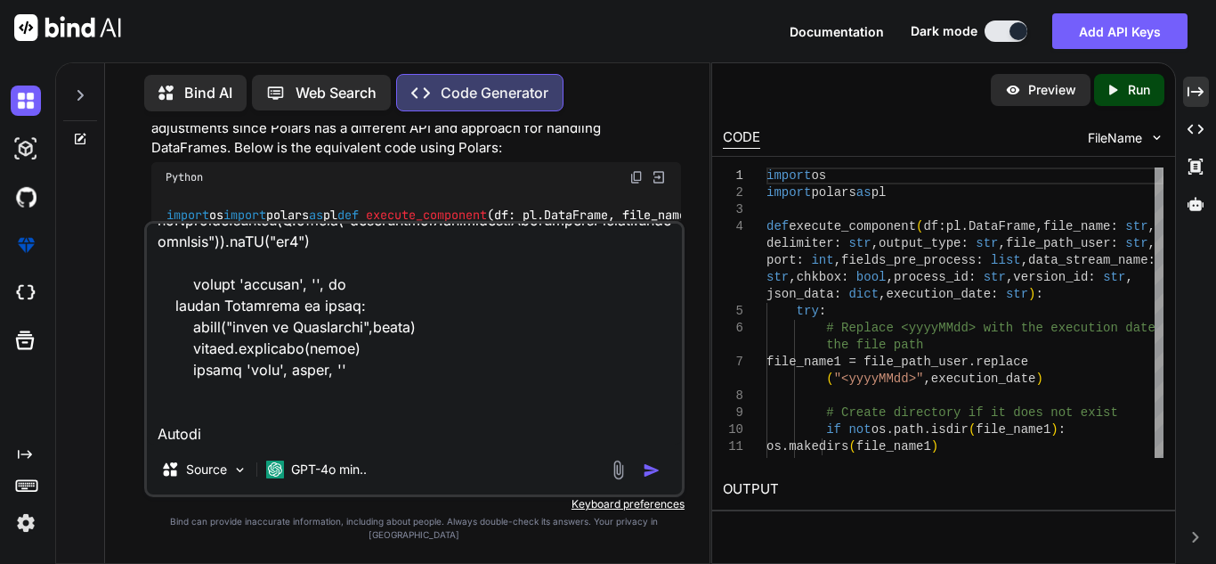
type textarea "from pyspark.sql import SparkSession from pyspark.sql.functions import explode,…"
type textarea "x"
type textarea "from pyspark.sql import SparkSession from pyspark.sql.functions import explode,…"
type textarea "x"
type textarea "from pyspark.sql import SparkSession from pyspark.sql.functions import explode,…"
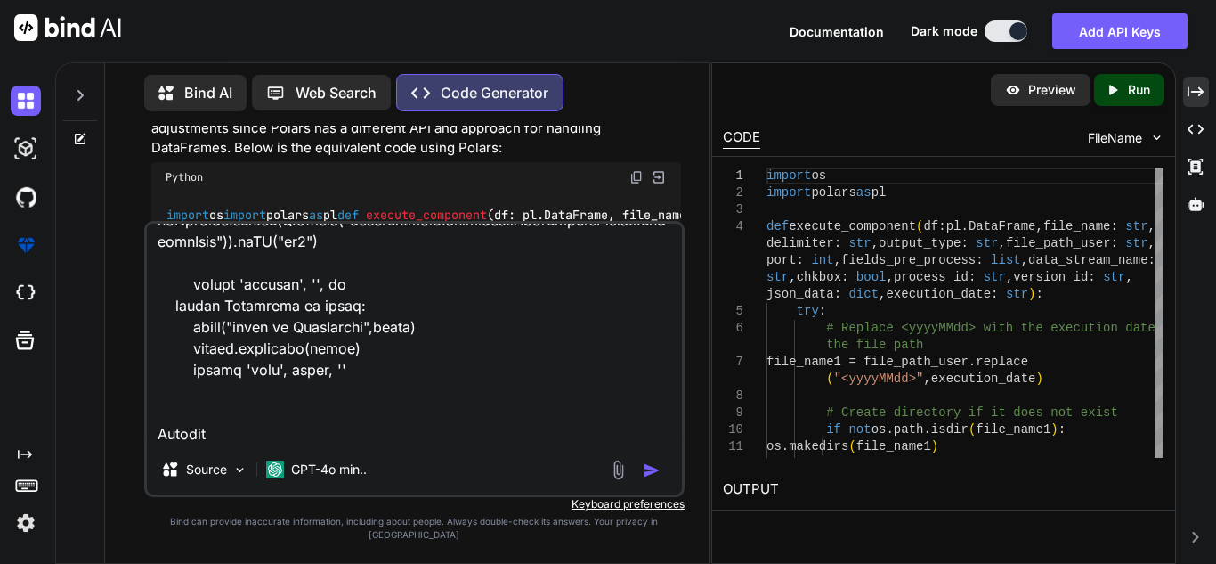
type textarea "x"
type textarea "from pyspark.sql import SparkSession from pyspark.sql.functions import explode,…"
type textarea "x"
type textarea "from pyspark.sql import SparkSession from pyspark.sql.functions import explode,…"
type textarea "x"
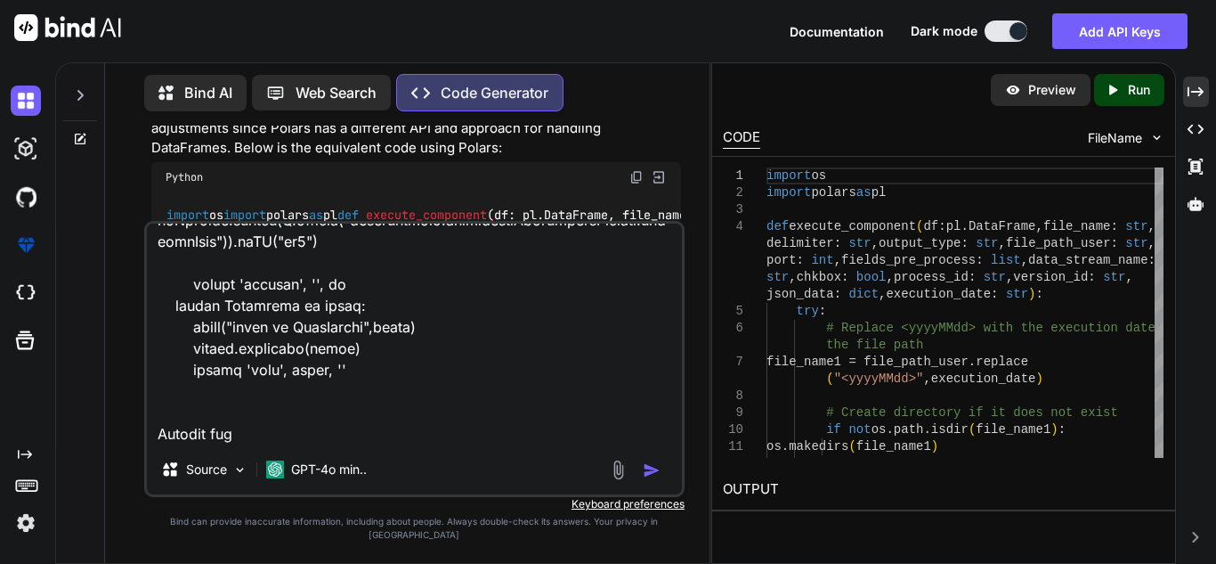
type textarea "from pyspark.sql import SparkSession from pyspark.sql.functions import explode,…"
type textarea "x"
type textarea "from pyspark.sql import SparkSession from pyspark.sql.functions import explode,…"
type textarea "x"
type textarea "from pyspark.sql import SparkSession from pyspark.sql.functions import explode,…"
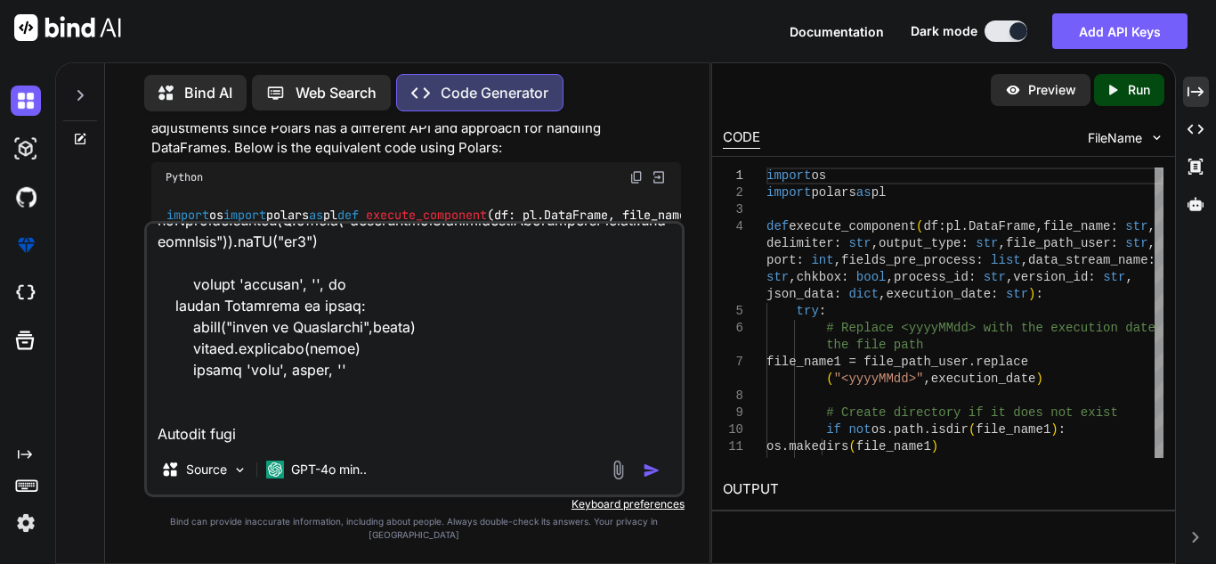
type textarea "x"
type textarea "from pyspark.sql import SparkSession from pyspark.sql.functions import explode,…"
type textarea "x"
type textarea "from pyspark.sql import SparkSession from pyspark.sql.functions import explode,…"
type textarea "x"
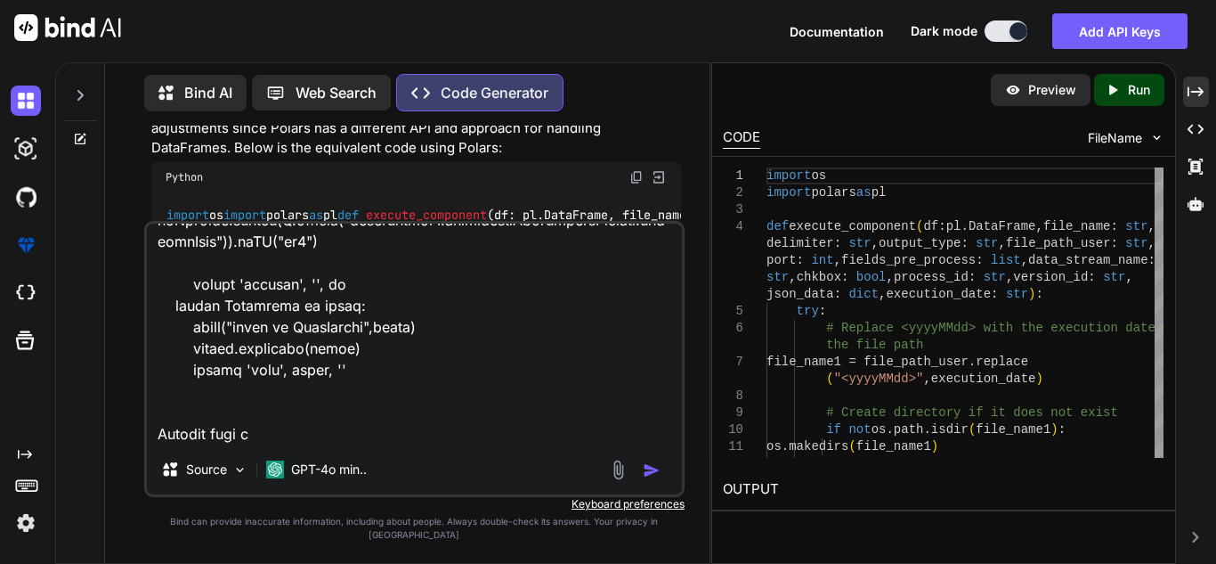
type textarea "from pyspark.sql import SparkSession from pyspark.sql.functions import explode,…"
type textarea "x"
type textarea "from pyspark.sql import SparkSession from pyspark.sql.functions import explode,…"
type textarea "x"
type textarea "from pyspark.sql import SparkSession from pyspark.sql.functions import explode,…"
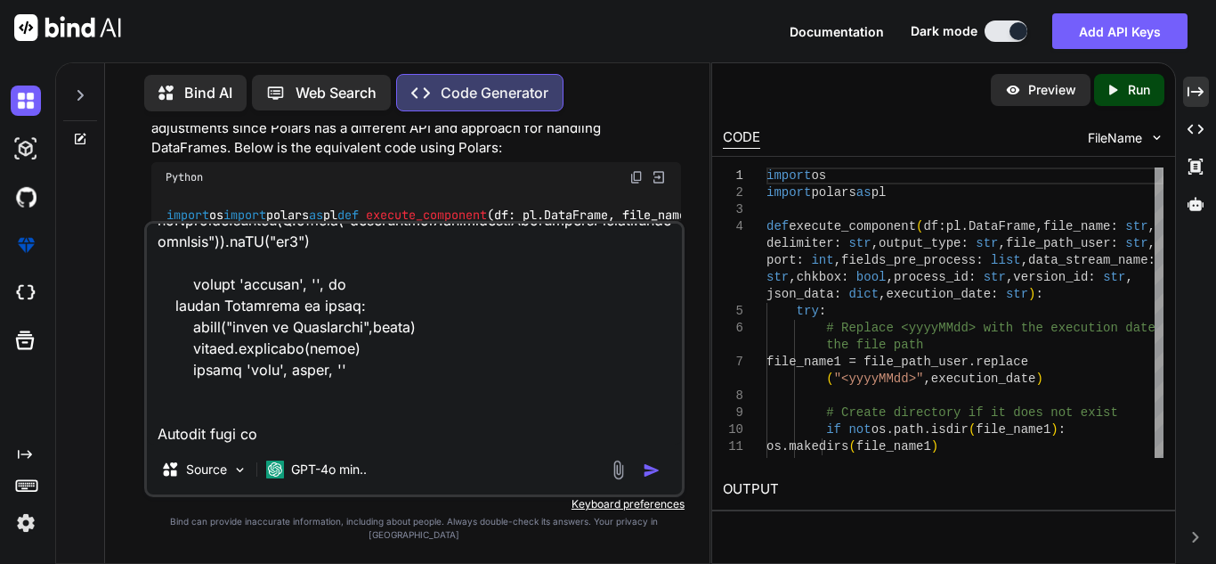
type textarea "x"
type textarea "from pyspark.sql import SparkSession from pyspark.sql.functions import explode,…"
type textarea "x"
type textarea "from pyspark.sql import SparkSession from pyspark.sql.functions import explode,…"
type textarea "x"
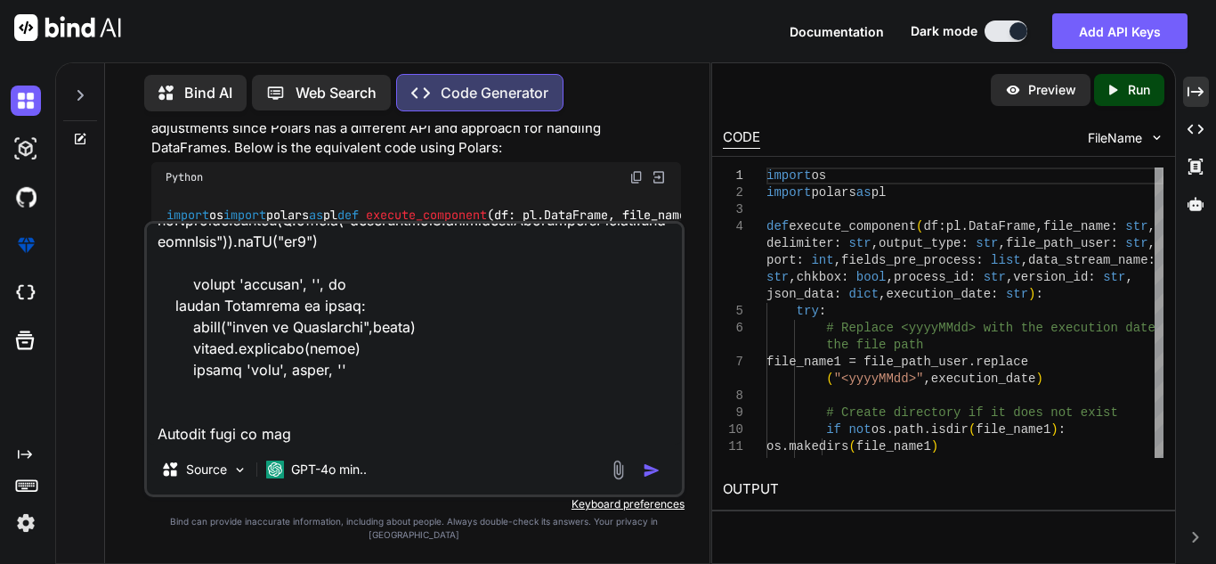
type textarea "from pyspark.sql import SparkSession from pyspark.sql.functions import explode,…"
type textarea "x"
type textarea "from pyspark.sql import SparkSession from pyspark.sql.functions import explode,…"
type textarea "x"
type textarea "from pyspark.sql import SparkSession from pyspark.sql.functions import explode,…"
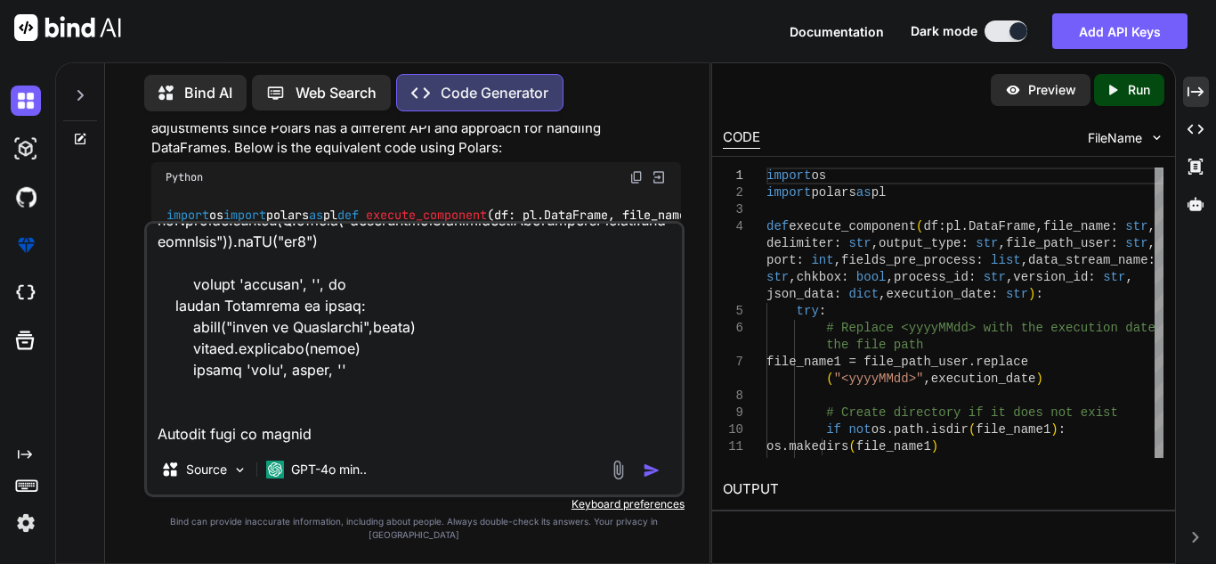
type textarea "x"
type textarea "from pyspark.sql import SparkSession from pyspark.sql.functions import explode,…"
type textarea "x"
type textarea "from pyspark.sql import SparkSession from pyspark.sql.functions import explode,…"
type textarea "x"
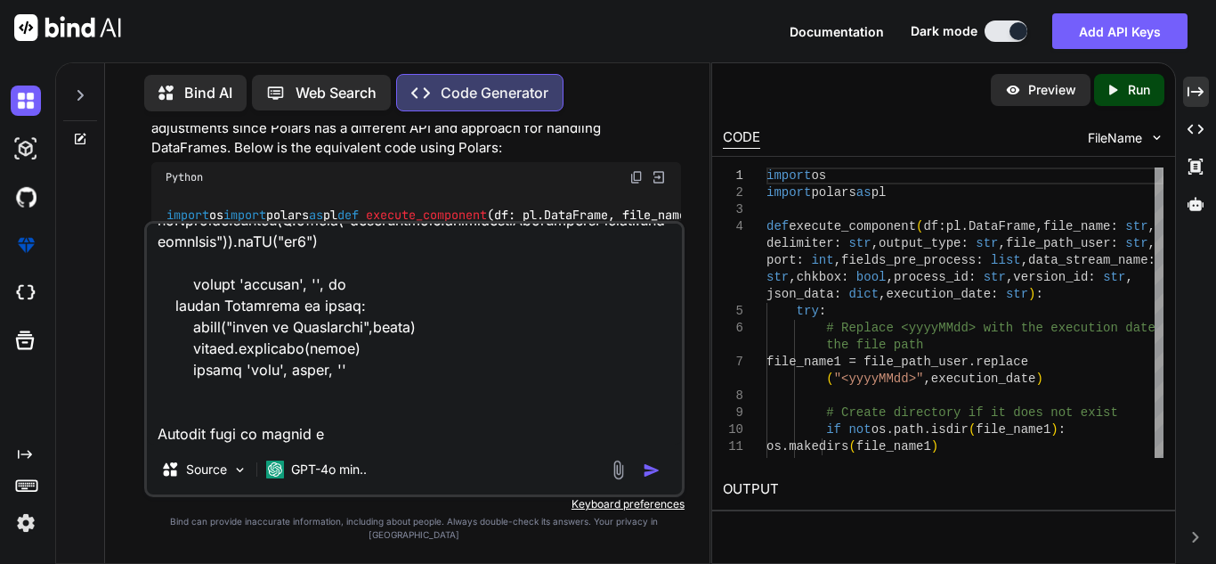
type textarea "from pyspark.sql import SparkSession from pyspark.sql.functions import explode,…"
type textarea "x"
type textarea "from pyspark.sql import SparkSession from pyspark.sql.functions import explode,…"
type textarea "x"
type textarea "from pyspark.sql import SparkSession from pyspark.sql.functions import explode,…"
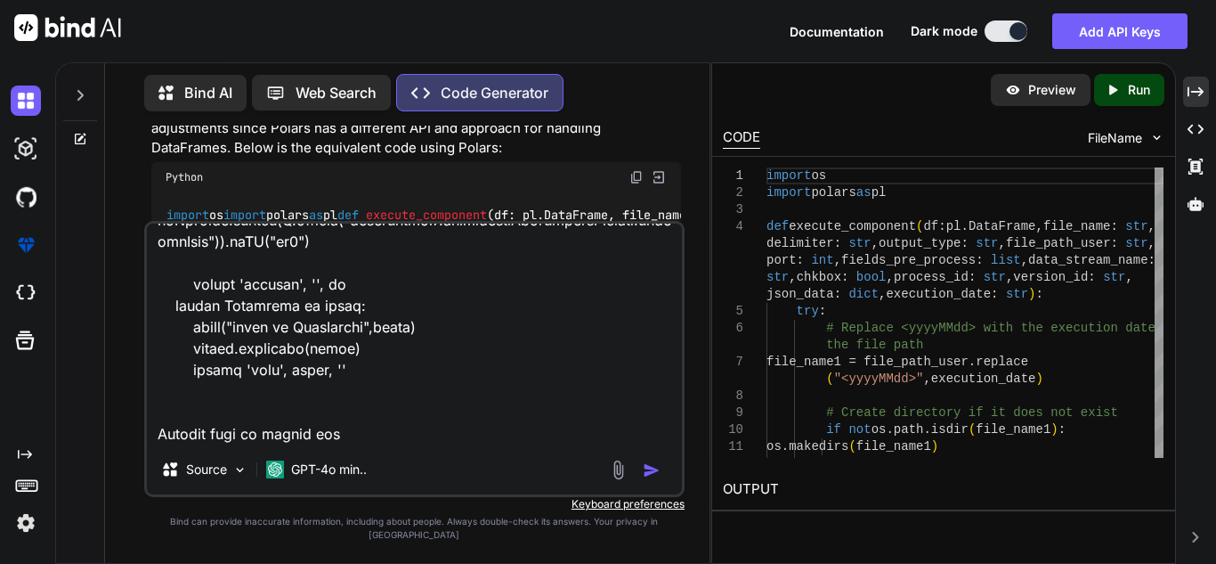
type textarea "x"
type textarea "from pyspark.sql import SparkSession from pyspark.sql.functions import explode,…"
type textarea "x"
type textarea "from pyspark.sql import SparkSession from pyspark.sql.functions import explode,…"
type textarea "x"
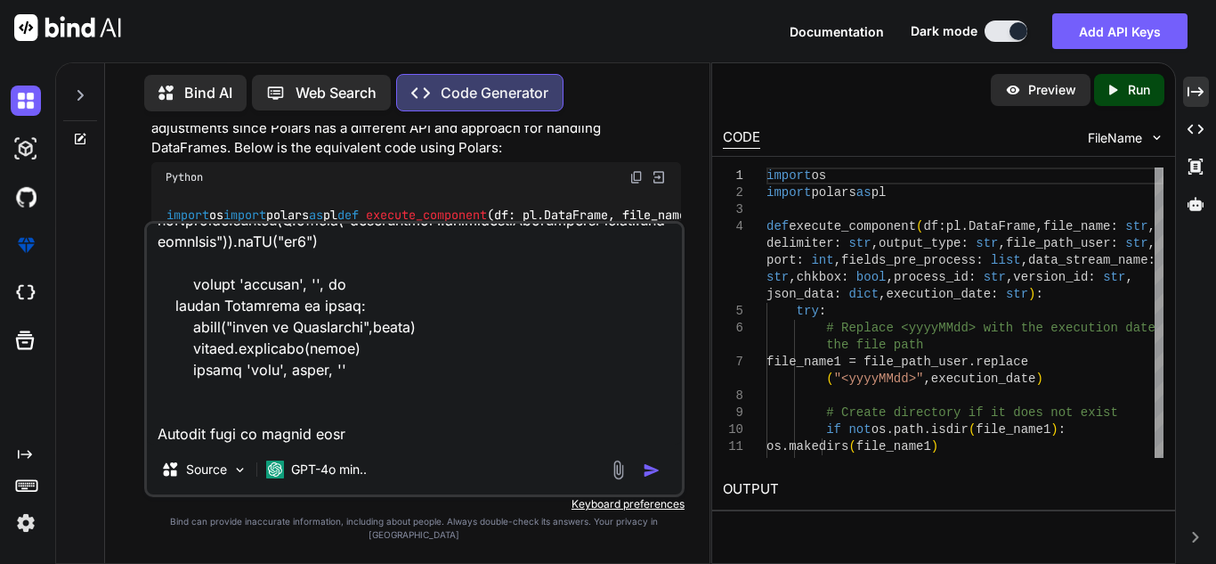
type textarea "from pyspark.sql import SparkSession from pyspark.sql.functions import explode,…"
type textarea "x"
type textarea "from pyspark.sql import SparkSession from pyspark.sql.functions import explode,…"
type textarea "x"
type textarea "from pyspark.sql import SparkSession from pyspark.sql.functions import explode,…"
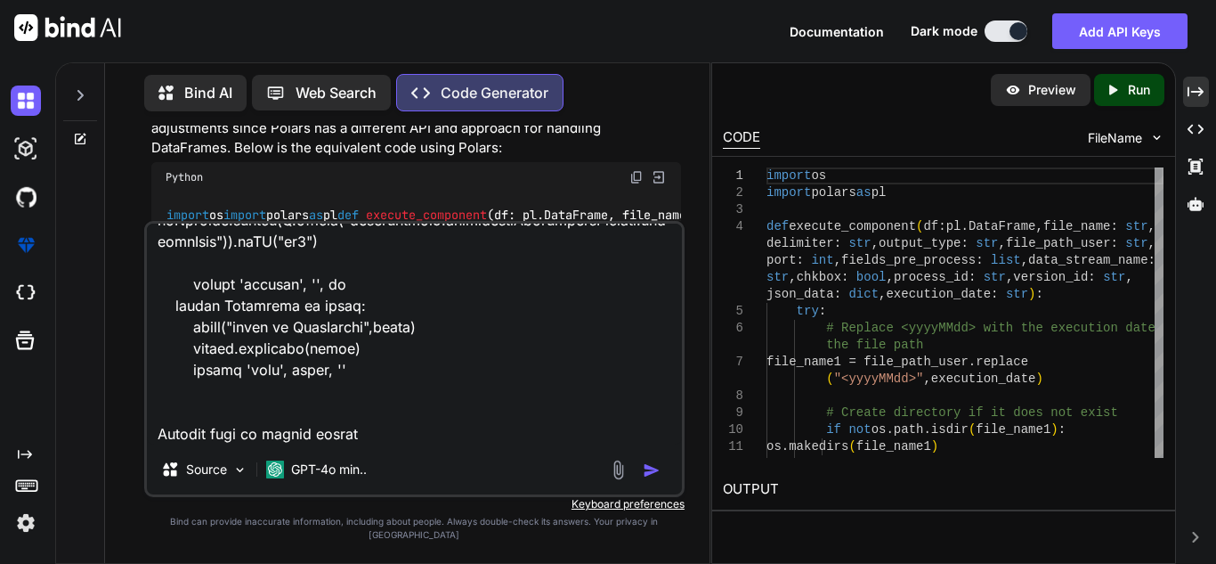
type textarea "x"
type textarea "from pyspark.sql import SparkSession from pyspark.sql.functions import explode,…"
type textarea "x"
type textarea "from pyspark.sql import SparkSession from pyspark.sql.functions import explode,…"
type textarea "x"
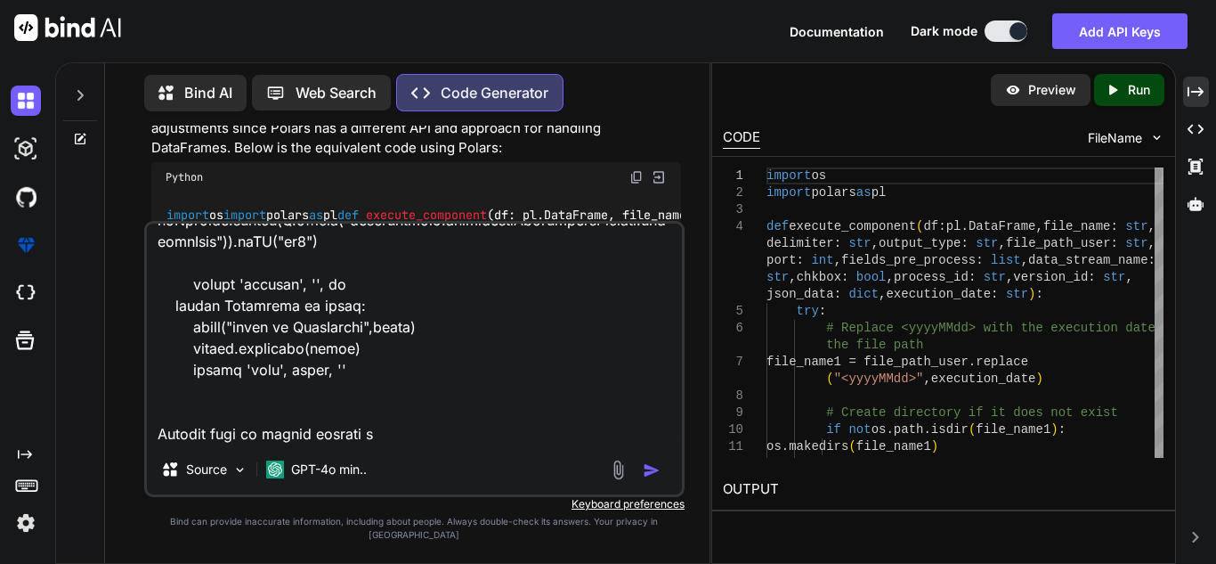
type textarea "from pyspark.sql import SparkSession from pyspark.sql.functions import explode,…"
type textarea "x"
type textarea "from pyspark.sql import SparkSession from pyspark.sql.functions import explode,…"
type textarea "x"
type textarea "from pyspark.sql import SparkSession from pyspark.sql.functions import explode,…"
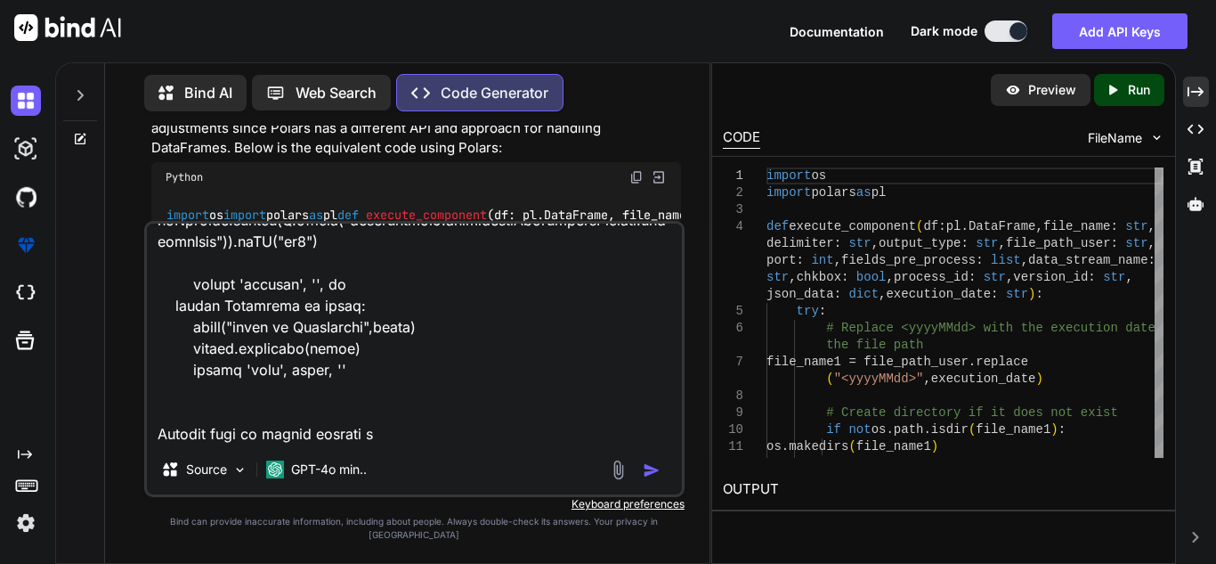
type textarea "x"
type textarea "from pyspark.sql import SparkSession from pyspark.sql.functions import explode,…"
type textarea "x"
type textarea "from pyspark.sql import SparkSession from pyspark.sql.functions import explode,…"
type textarea "x"
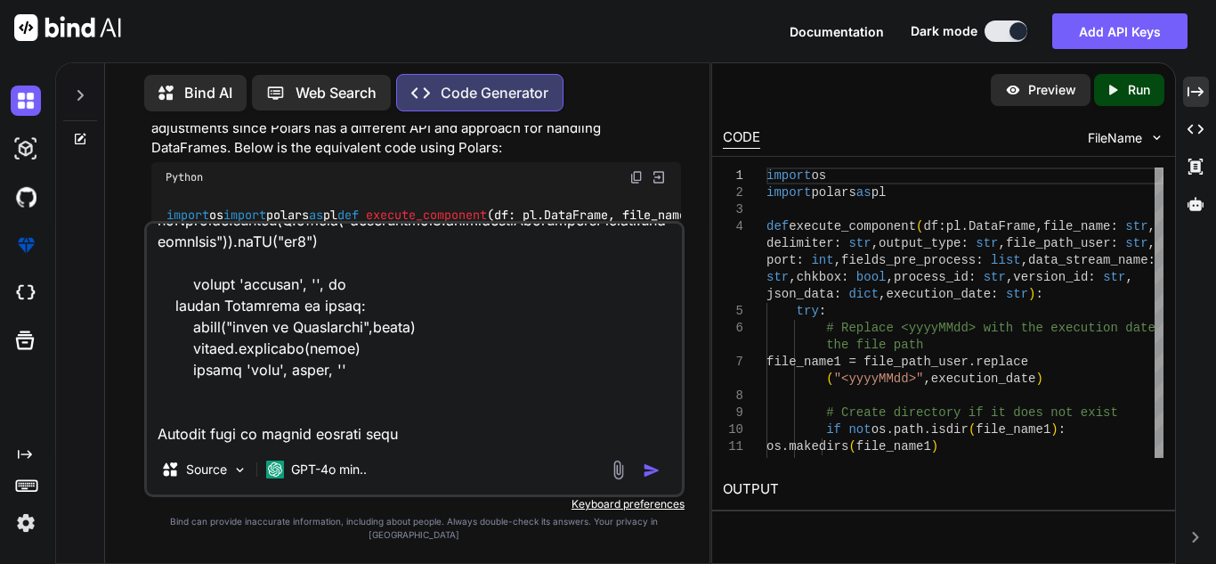
type textarea "from pyspark.sql import SparkSession from pyspark.sql.functions import explode,…"
type textarea "x"
type textarea "from pyspark.sql import SparkSession from pyspark.sql.functions import explode,…"
type textarea "x"
type textarea "from pyspark.sql import SparkSession from pyspark.sql.functions import explode,…"
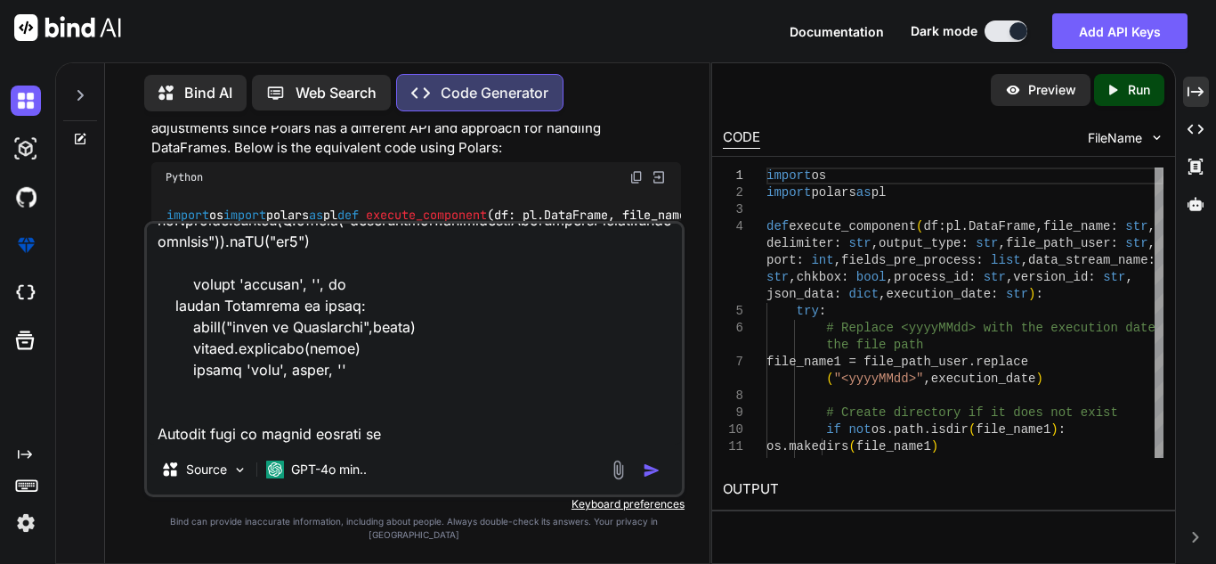
type textarea "x"
type textarea "from pyspark.sql import SparkSession from pyspark.sql.functions import explode,…"
type textarea "x"
type textarea "from pyspark.sql import SparkSession from pyspark.sql.functions import explode,…"
type textarea "x"
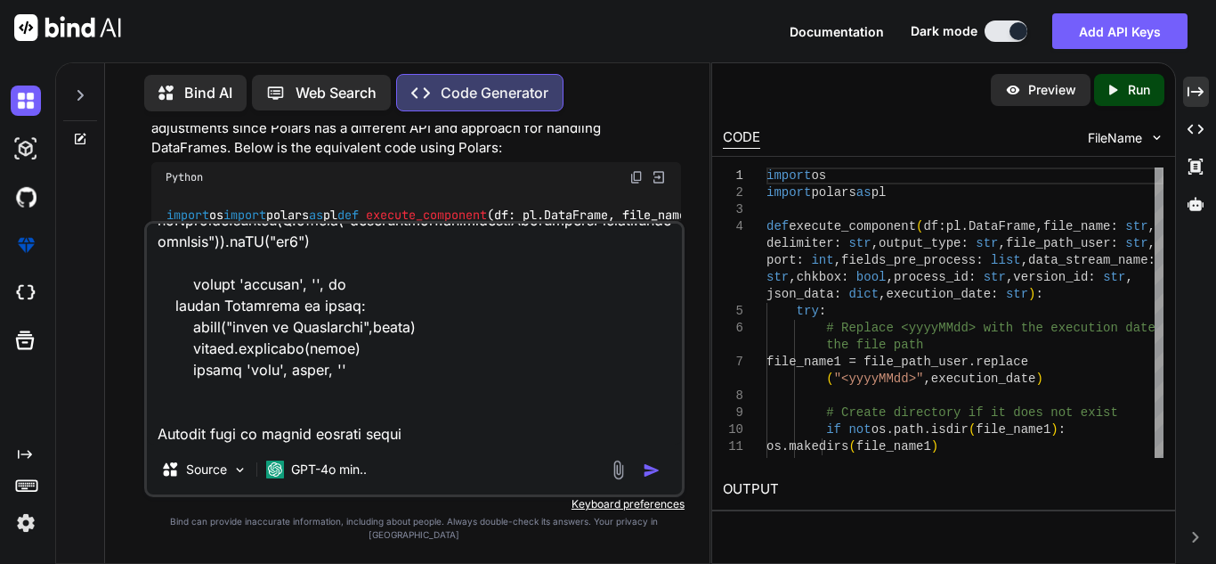
type textarea "from pyspark.sql import SparkSession from pyspark.sql.functions import explode,…"
type textarea "x"
type textarea "from pyspark.sql import SparkSession from pyspark.sql.functions import explode,…"
type textarea "x"
type textarea "from pyspark.sql import SparkSession from pyspark.sql.functions import explode,…"
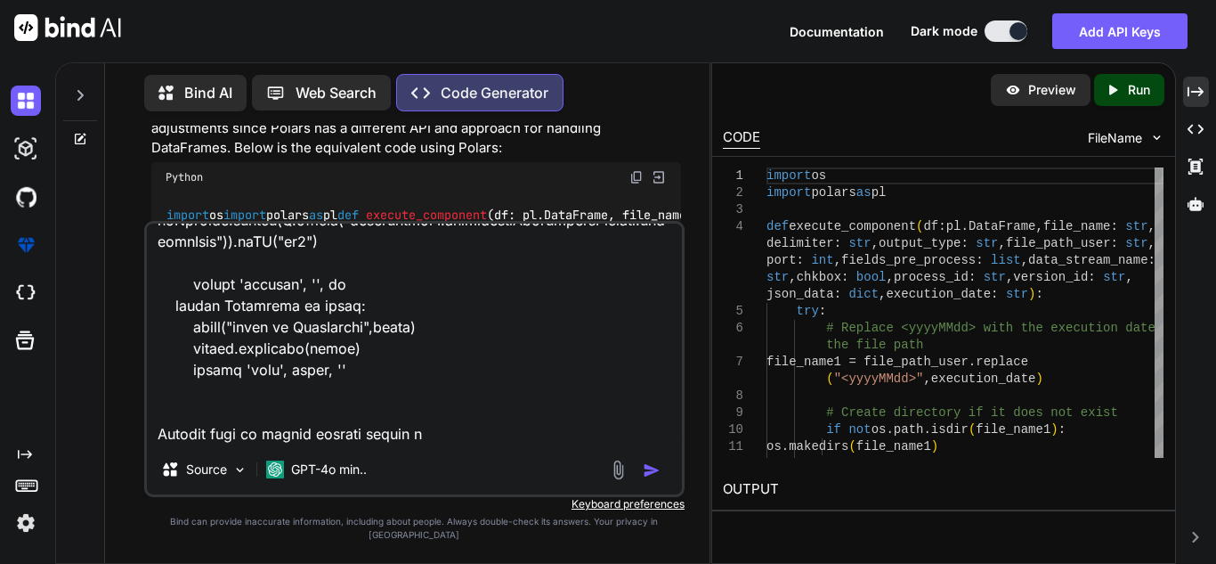
type textarea "x"
type textarea "from pyspark.sql import SparkSession from pyspark.sql.functions import explode,…"
type textarea "x"
type textarea "from pyspark.sql import SparkSession from pyspark.sql.functions import explode,…"
type textarea "x"
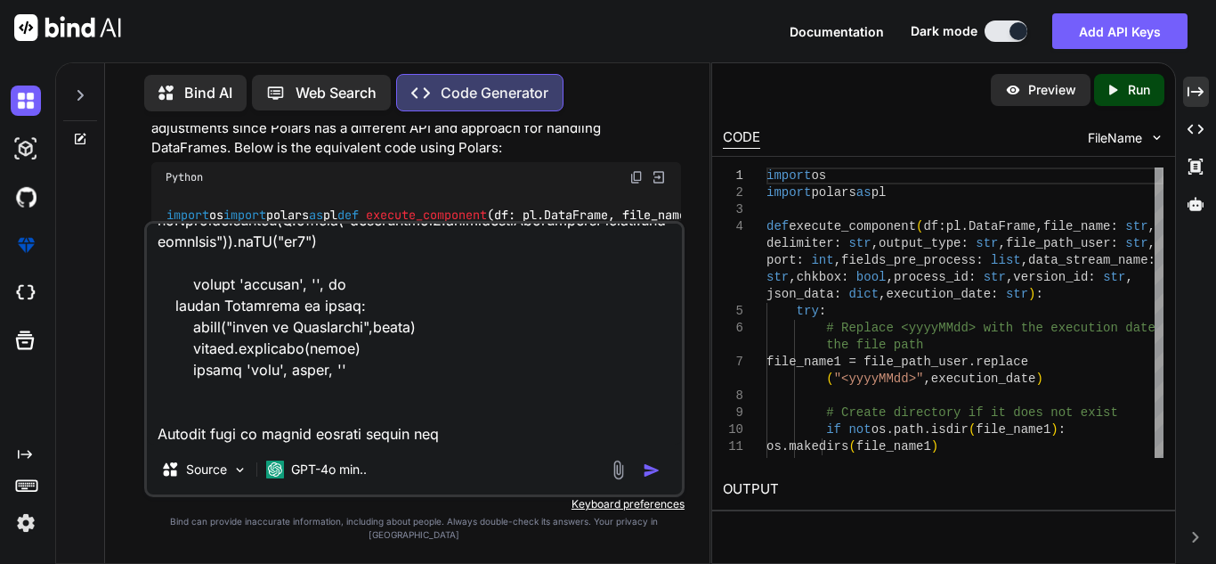
type textarea "from pyspark.sql import SparkSession from pyspark.sql.functions import explode,…"
type textarea "x"
type textarea "from pyspark.sql import SparkSession from pyspark.sql.functions import explode,…"
type textarea "x"
type textarea "from pyspark.sql import SparkSession from pyspark.sql.functions import explode,…"
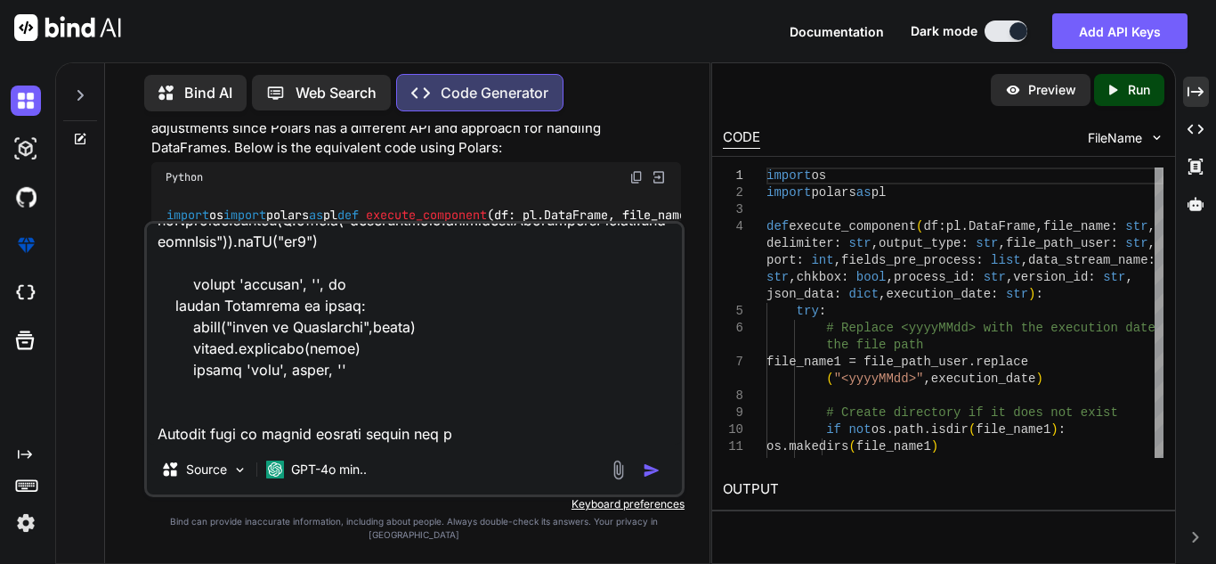
type textarea "x"
type textarea "from pyspark.sql import SparkSession from pyspark.sql.functions import explode,…"
type textarea "x"
type textarea "from pyspark.sql import SparkSession from pyspark.sql.functions import explode,…"
type textarea "x"
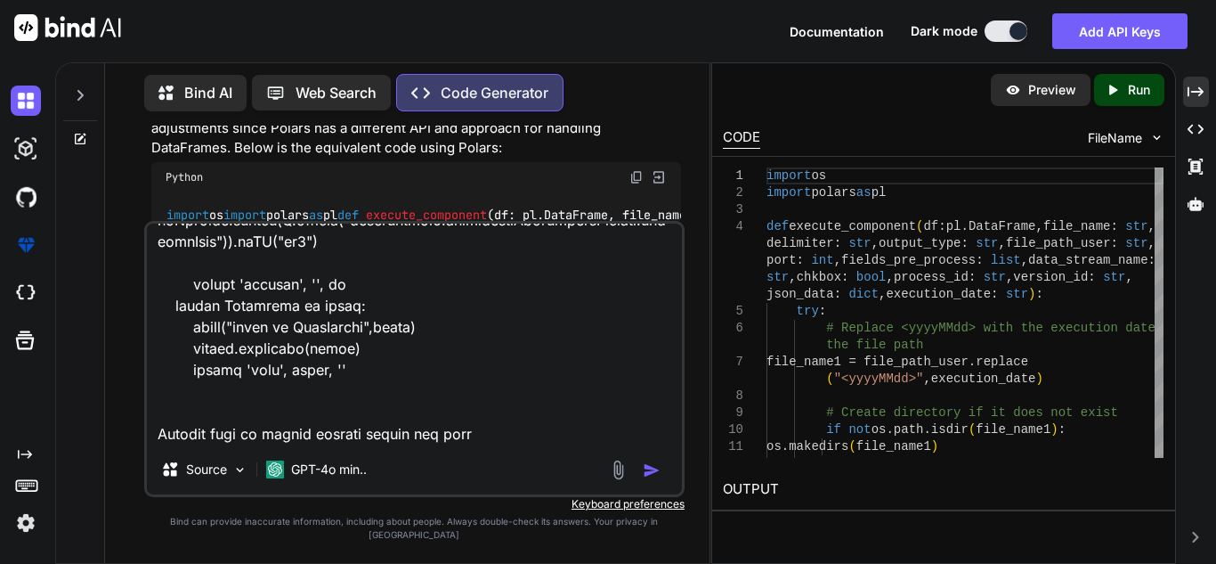
type textarea "from pyspark.sql import SparkSession from pyspark.sql.functions import explode,…"
type textarea "x"
type textarea "from pyspark.sql import SparkSession from pyspark.sql.functions import explode,…"
type textarea "x"
type textarea "from pyspark.sql import SparkSession from pyspark.sql.functions import explode,…"
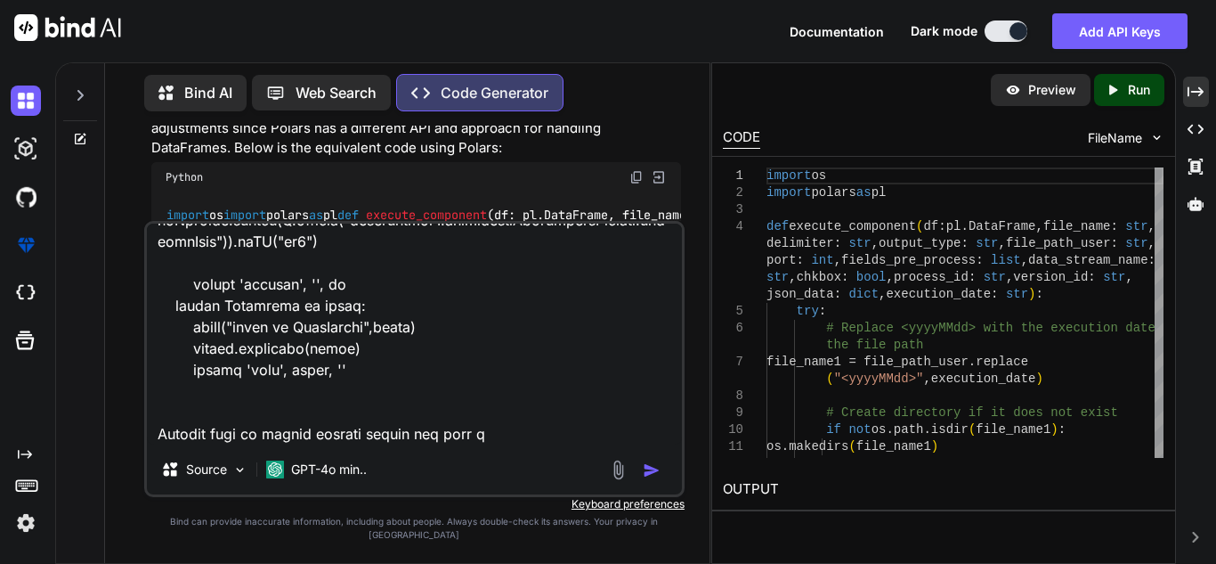
type textarea "x"
type textarea "from pyspark.sql import SparkSession from pyspark.sql.functions import explode,…"
type textarea "x"
type textarea "from pyspark.sql import SparkSession from pyspark.sql.functions import explode,…"
type textarea "x"
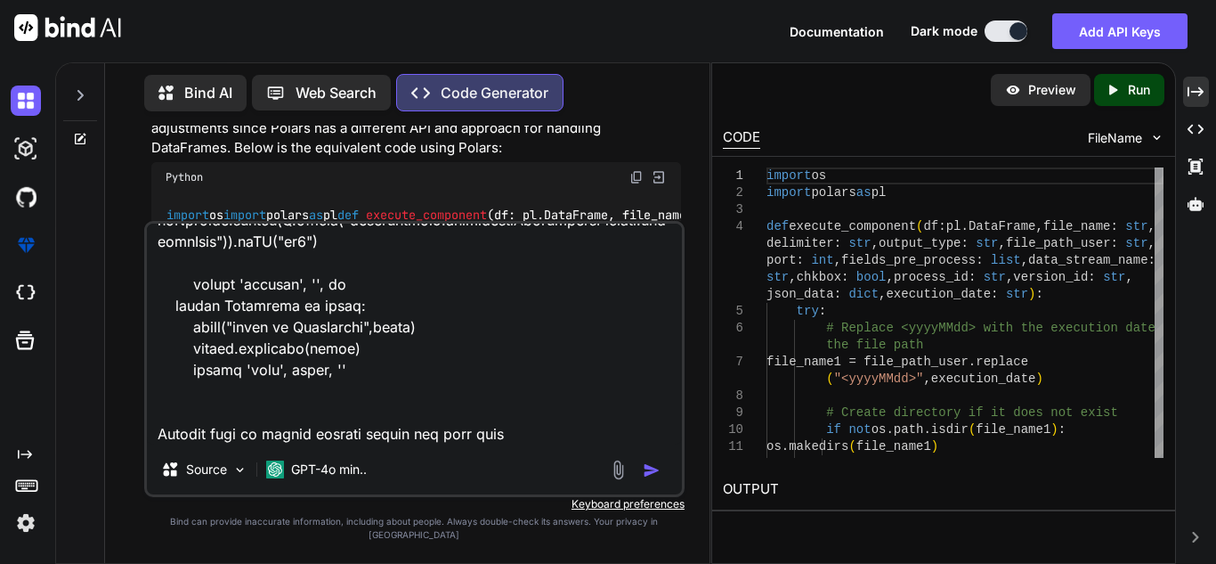
type textarea "from pyspark.sql import SparkSession from pyspark.sql.functions import explode,…"
type textarea "x"
type textarea "from pyspark.sql import SparkSession from pyspark.sql.functions import explode,…"
type textarea "x"
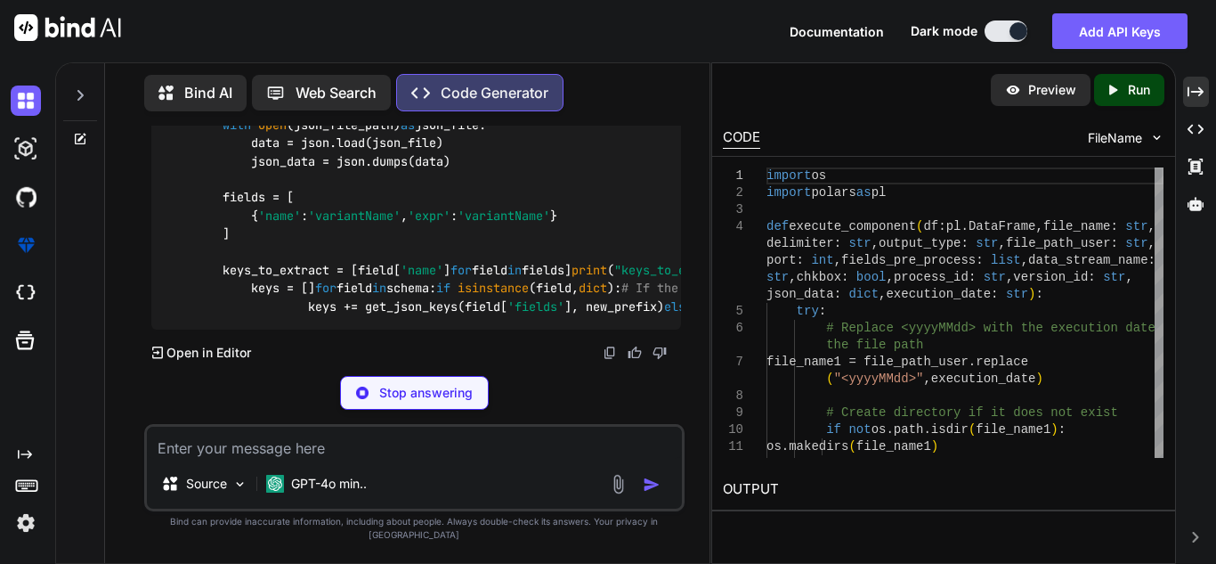
scroll to position [2373, 0]
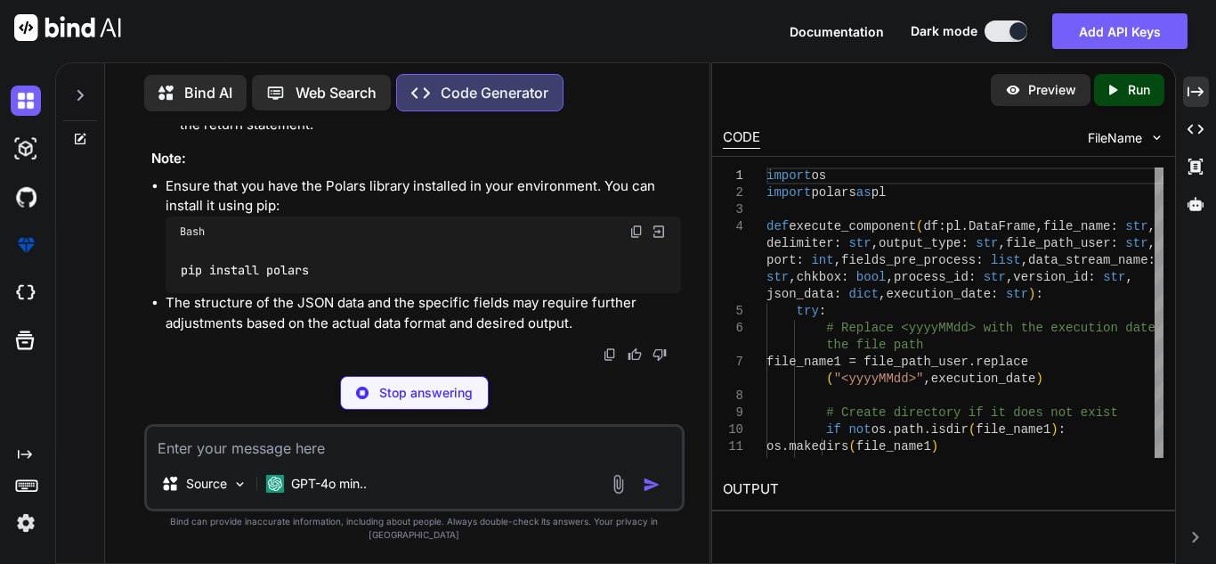
type textarea "x"
type textarea "return 'fail', str(error), ''"
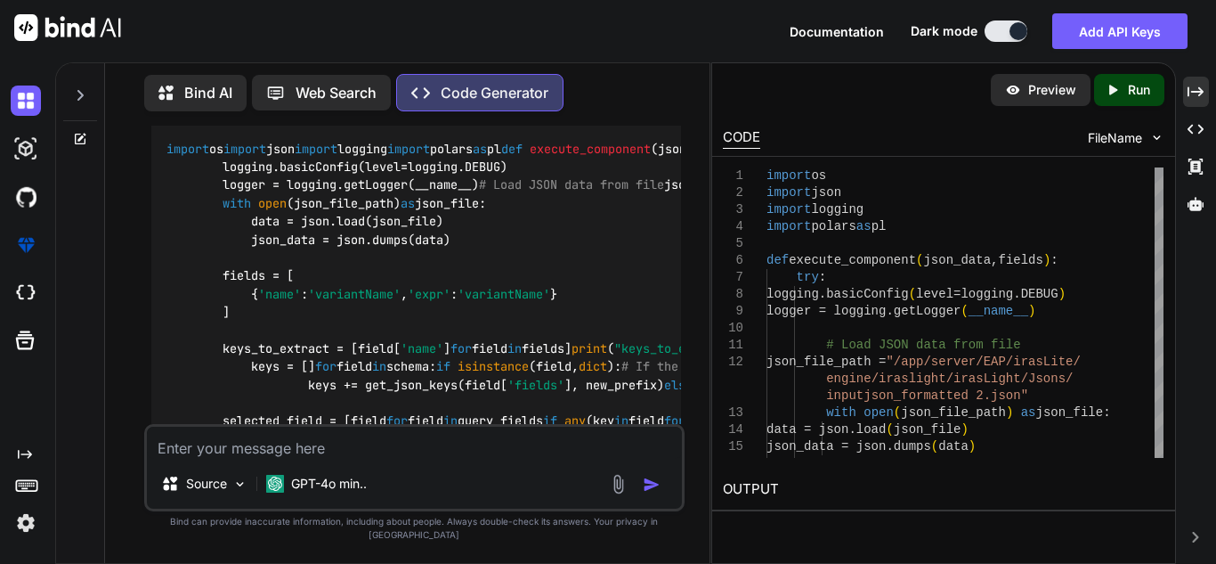
scroll to position [1702, 0]
click at [633, 118] on img at bounding box center [636, 111] width 14 height 14
click at [329, 459] on textarea at bounding box center [414, 442] width 535 height 32
paste textarea "Type 'Schema' doesn't have expected attribute '__iter__'"
type textarea "Type 'Schema' doesn't have expected attribute '__iter__'"
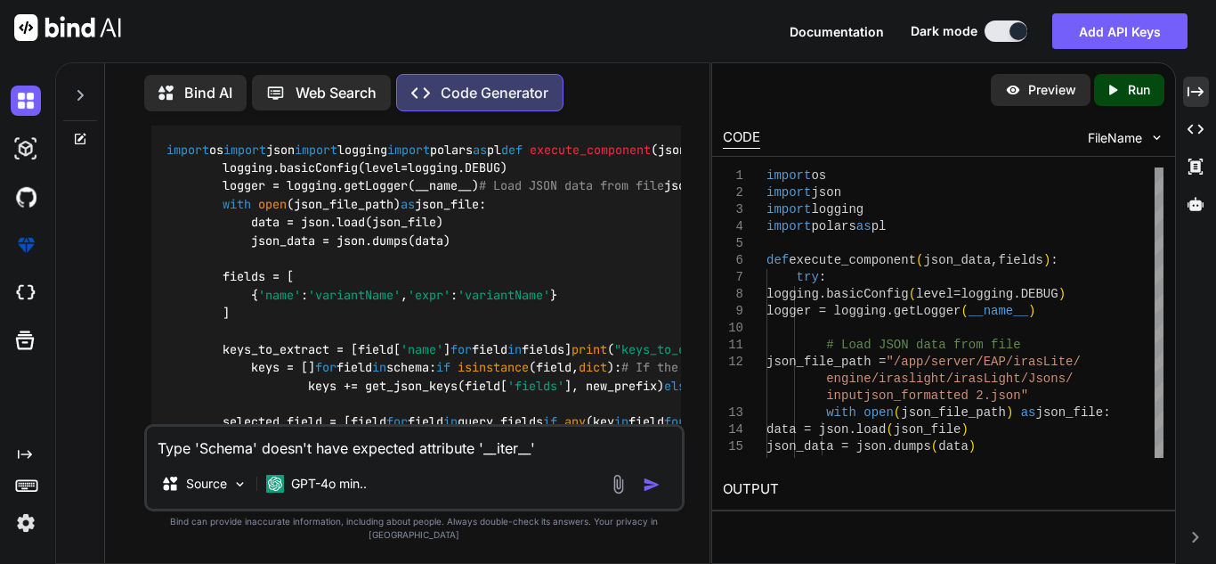
type textarea "x"
type textarea "Type 'Schema' doesn't have expected attribute '__iter__'"
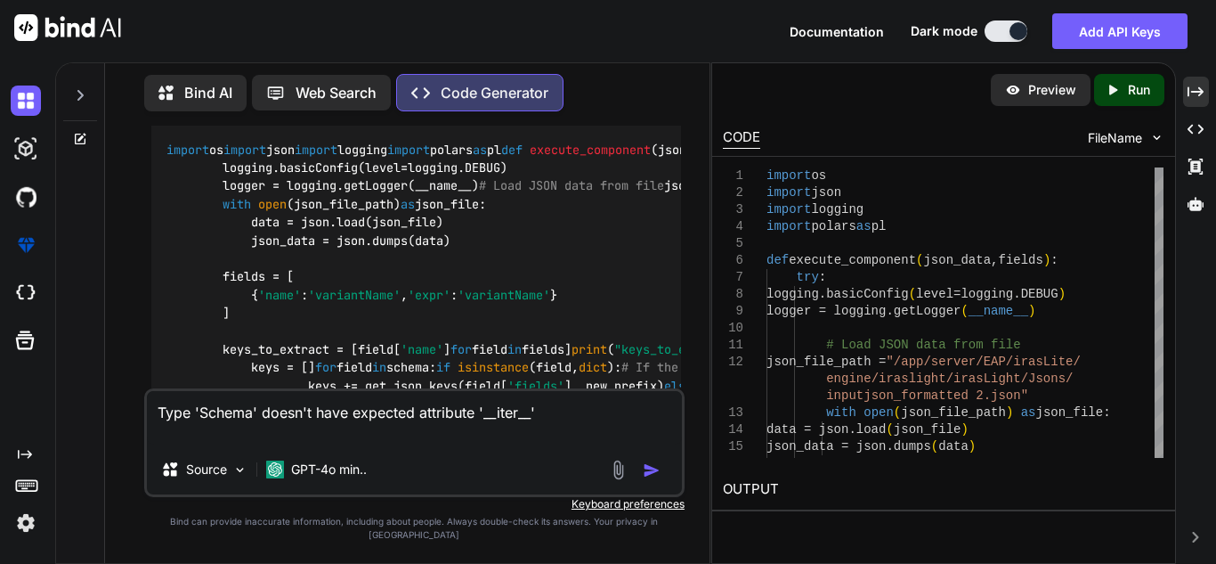
type textarea "x"
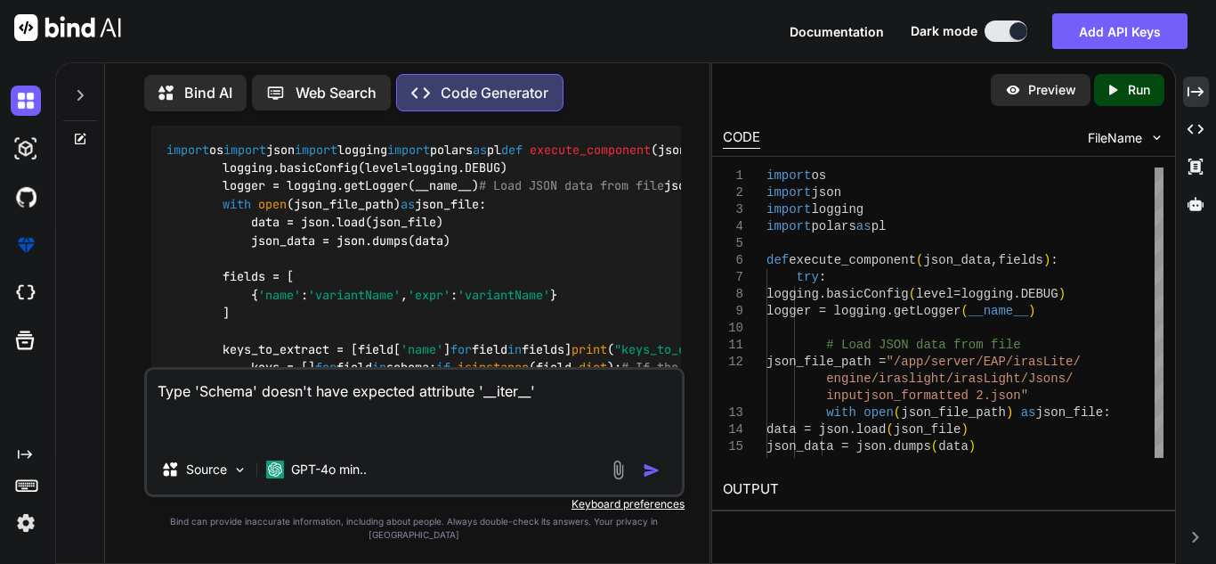
type textarea "Type 'Schema' doesn't have expected attribute '__iter__' I"
type textarea "x"
type textarea "Type 'Schema' doesn't have expected attribute '__iter__' I"
type textarea "x"
type textarea "Type 'Schema' doesn't have expected attribute '__iter__' I g"
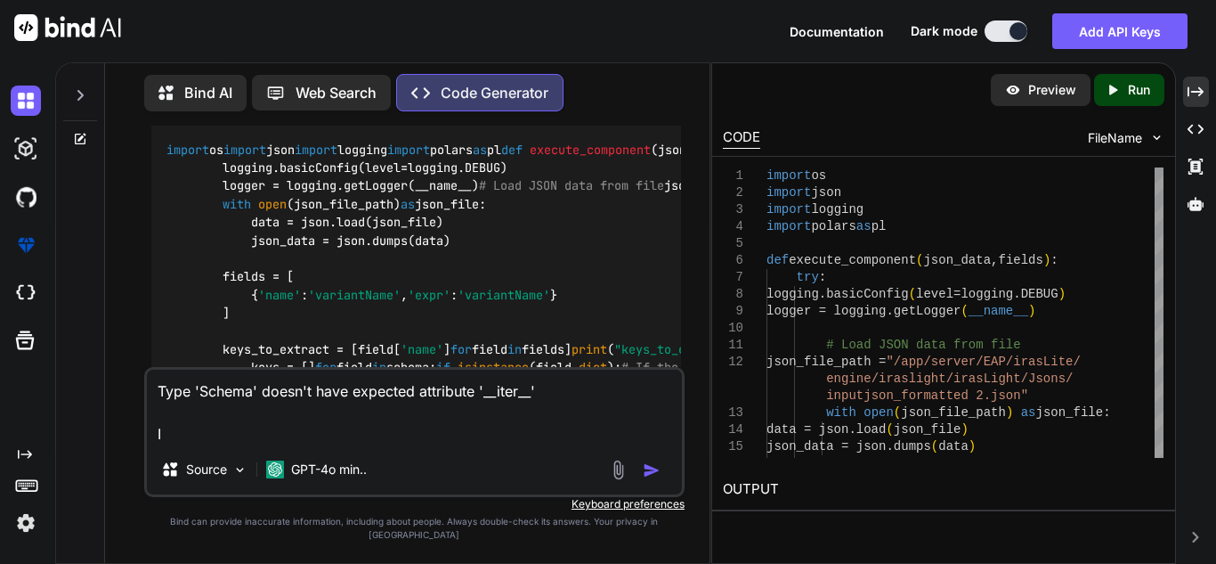
type textarea "x"
type textarea "Type 'Schema' doesn't have expected attribute '__iter__' I ge"
type textarea "x"
type textarea "Type 'Schema' doesn't have expected attribute '__iter__' I get"
type textarea "x"
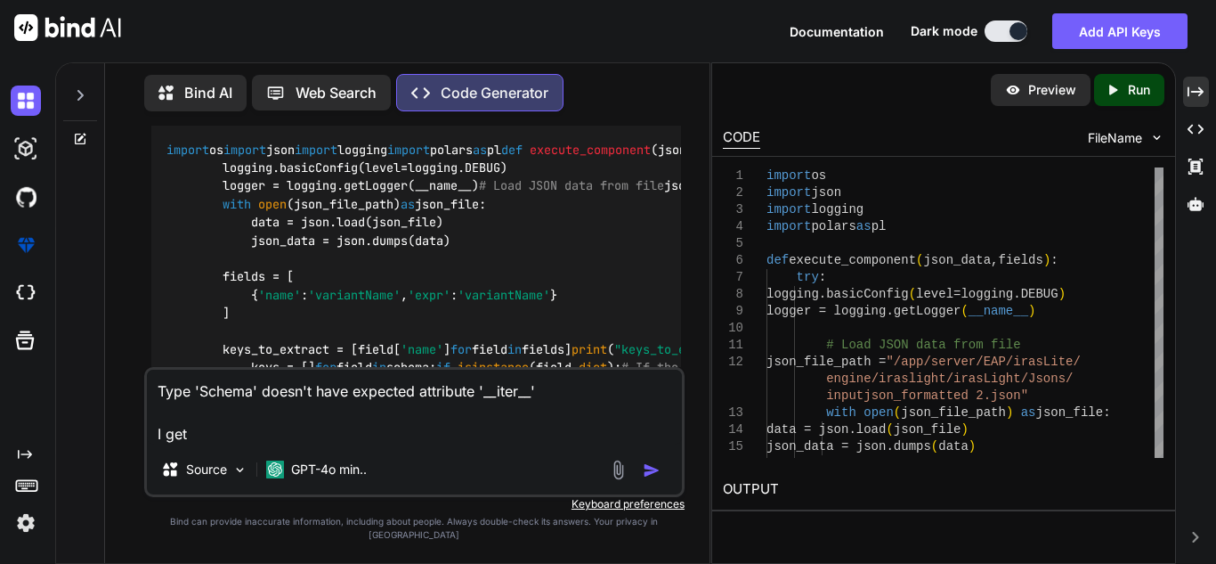
type textarea "Type 'Schema' doesn't have expected attribute '__iter__' I get"
type textarea "x"
type textarea "Type 'Schema' doesn't have expected attribute '__iter__' I get t"
type textarea "x"
type textarea "Type 'Schema' doesn't have expected attribute '__iter__' I get th"
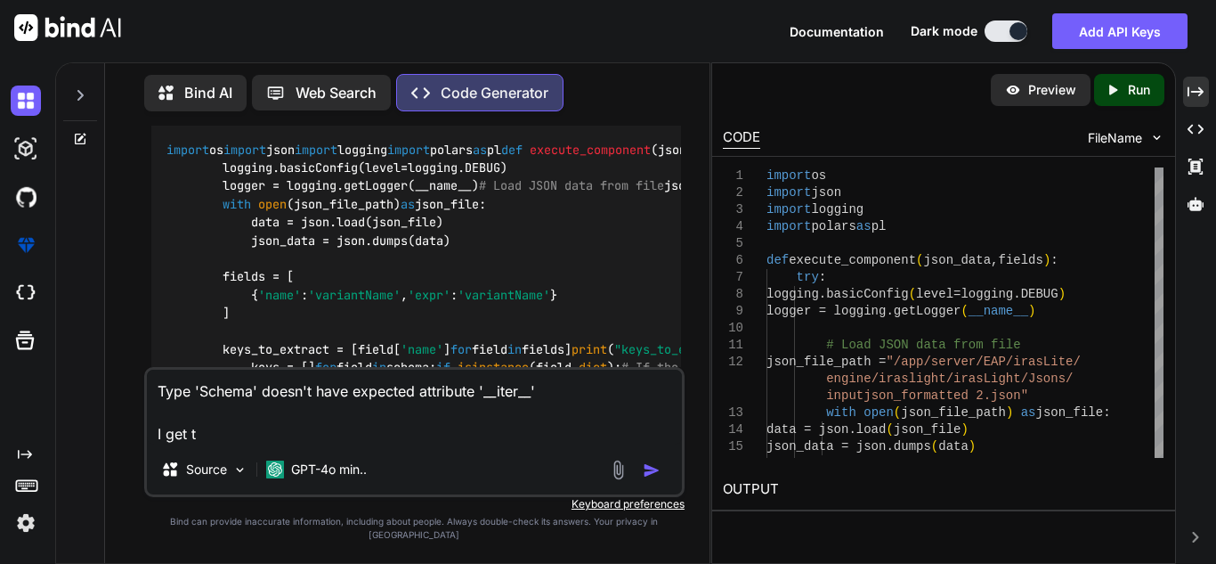
type textarea "x"
type textarea "Type 'Schema' doesn't have expected attribute '__iter__' I get thi"
type textarea "x"
type textarea "Type 'Schema' doesn't have expected attribute '__iter__' I get this"
type textarea "x"
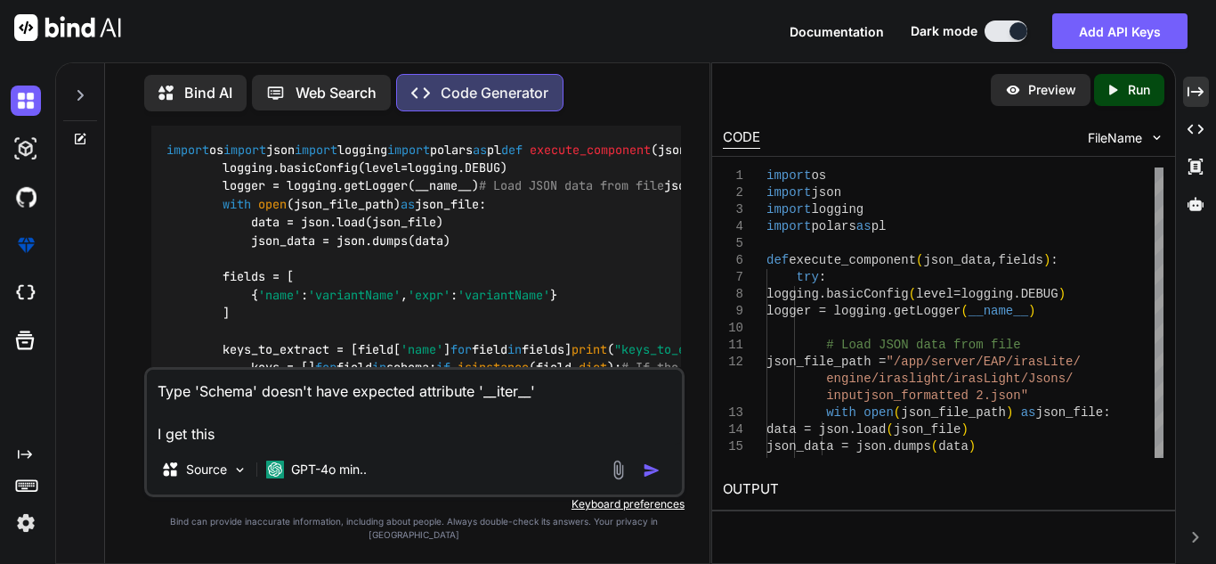
type textarea "Type 'Schema' doesn't have expected attribute '__iter__' I get this"
type textarea "x"
type textarea "Type 'Schema' doesn't have expected attribute '__iter__' I get this w"
type textarea "x"
type textarea "Type 'Schema' doesn't have expected attribute '__iter__' I get this wr"
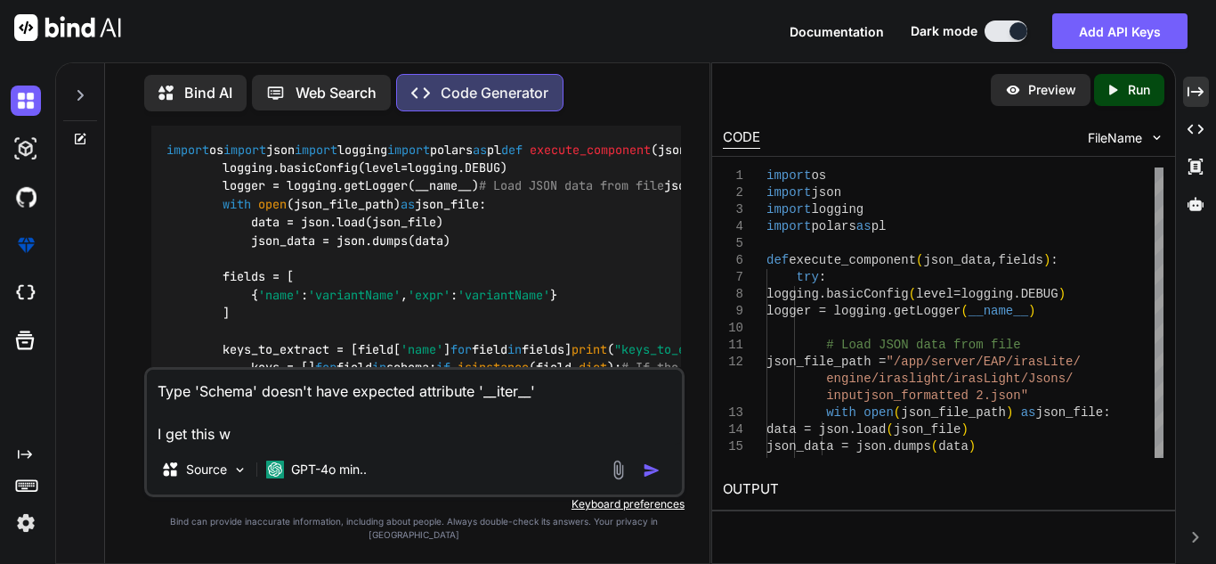
type textarea "x"
type textarea "Type 'Schema' doesn't have expected attribute '__iter__' I get this w"
type textarea "x"
type textarea "Type 'Schema' doesn't have expected attribute '__iter__' I get this wa"
type textarea "x"
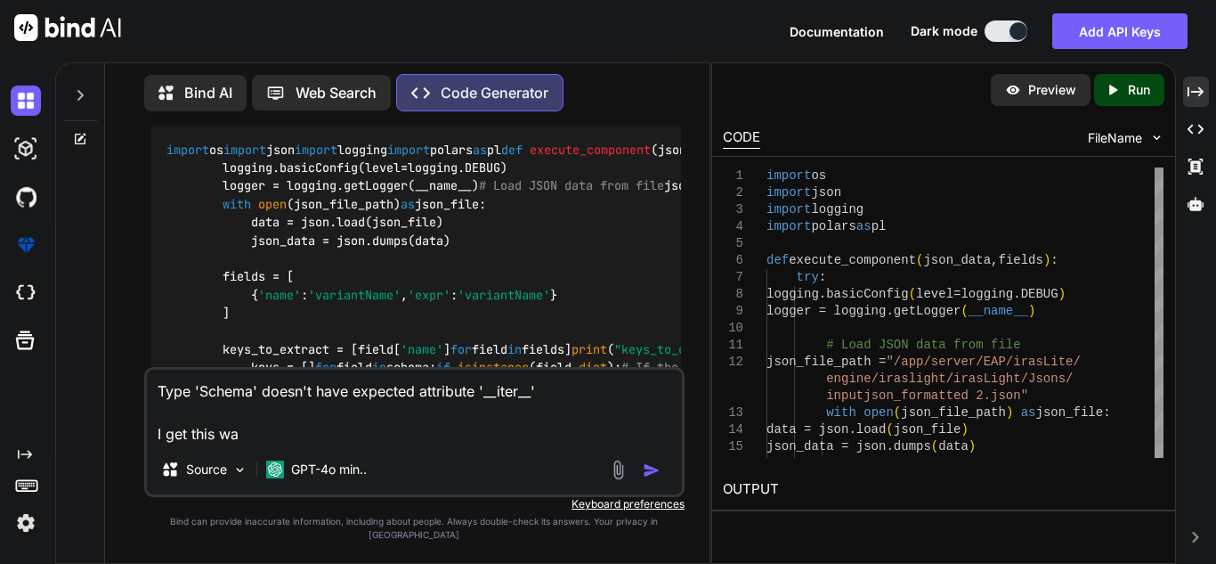
type textarea "Type 'Schema' doesn't have expected attribute '__iter__' I get this war"
type textarea "x"
type textarea "Type 'Schema' doesn't have expected attribute '__iter__' I get this warn"
type textarea "x"
type textarea "Type 'Schema' doesn't have expected attribute '__iter__' I get this warni"
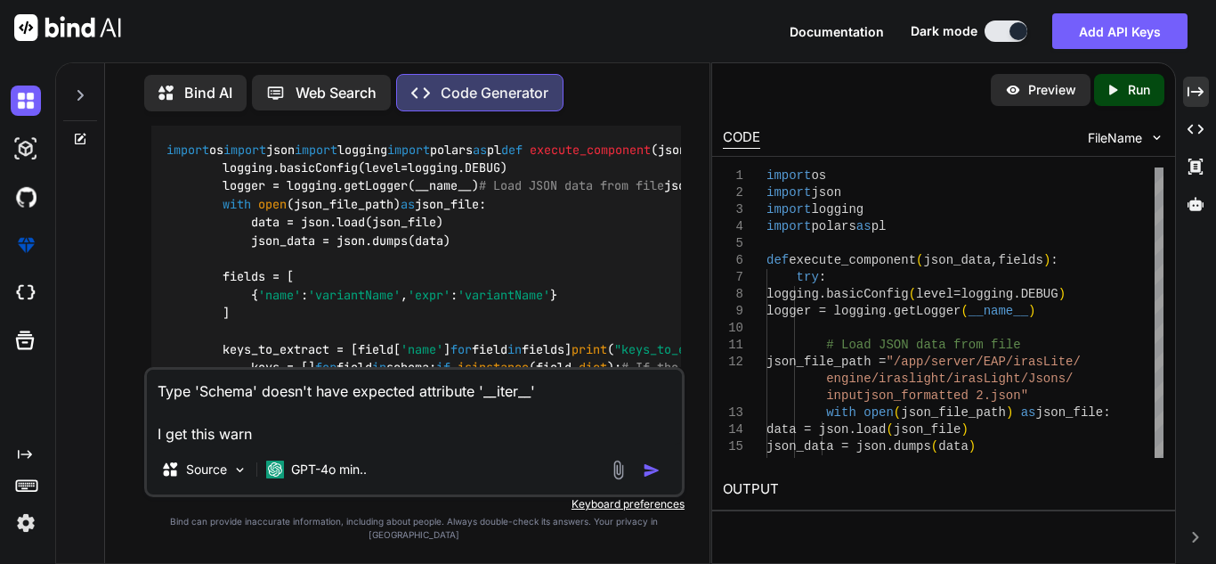
type textarea "x"
type textarea "Type 'Schema' doesn't have expected attribute '__iter__' I get this warnin"
type textarea "x"
type textarea "Type 'Schema' doesn't have expected attribute '__iter__' I get this warning"
type textarea "x"
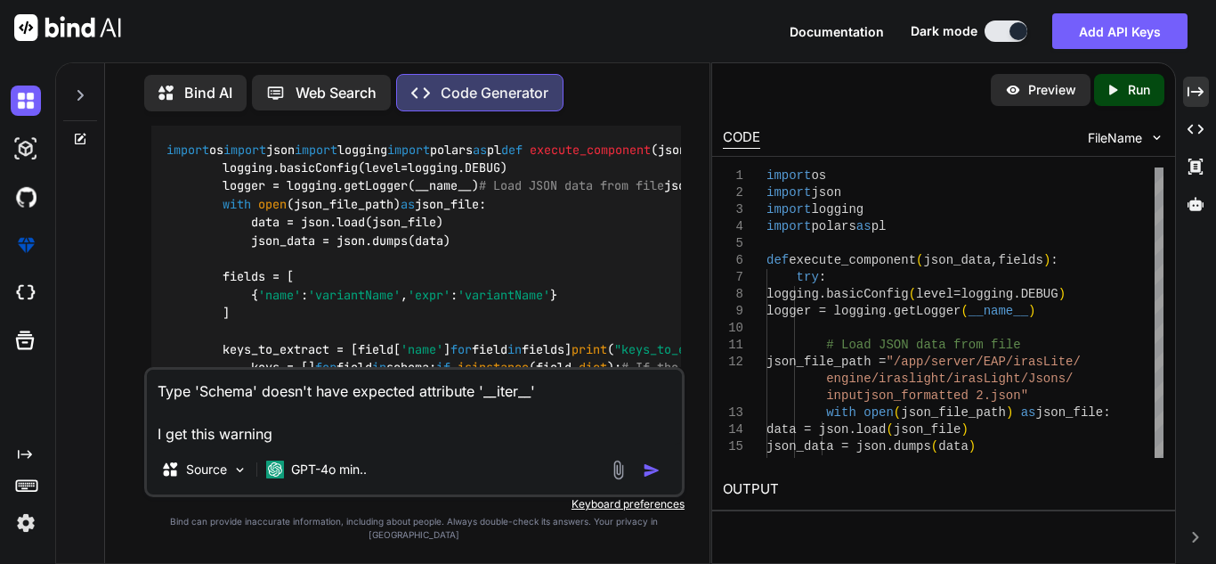
type textarea "Type 'Schema' doesn't have expected attribute '__iter__' I get this warning"
type textarea "x"
type textarea "Type 'Schema' doesn't have expected attribute '__iter__' I get this warning o"
type textarea "x"
type textarea "Type 'Schema' doesn't have expected attribute '__iter__' I get this warning on"
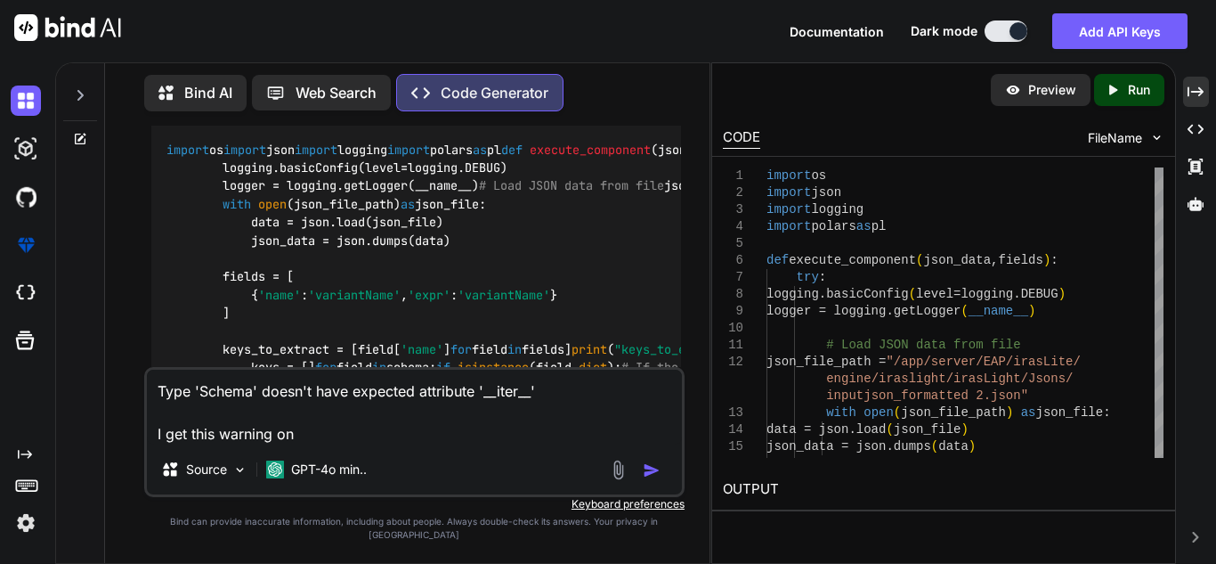
type textarea "x"
type textarea "Type 'Schema' doesn't have expected attribute '__iter__' I get this warning on"
type textarea "x"
type textarea "Type 'Schema' doesn't have expected attribute '__iter__' I get this warning on f"
type textarea "x"
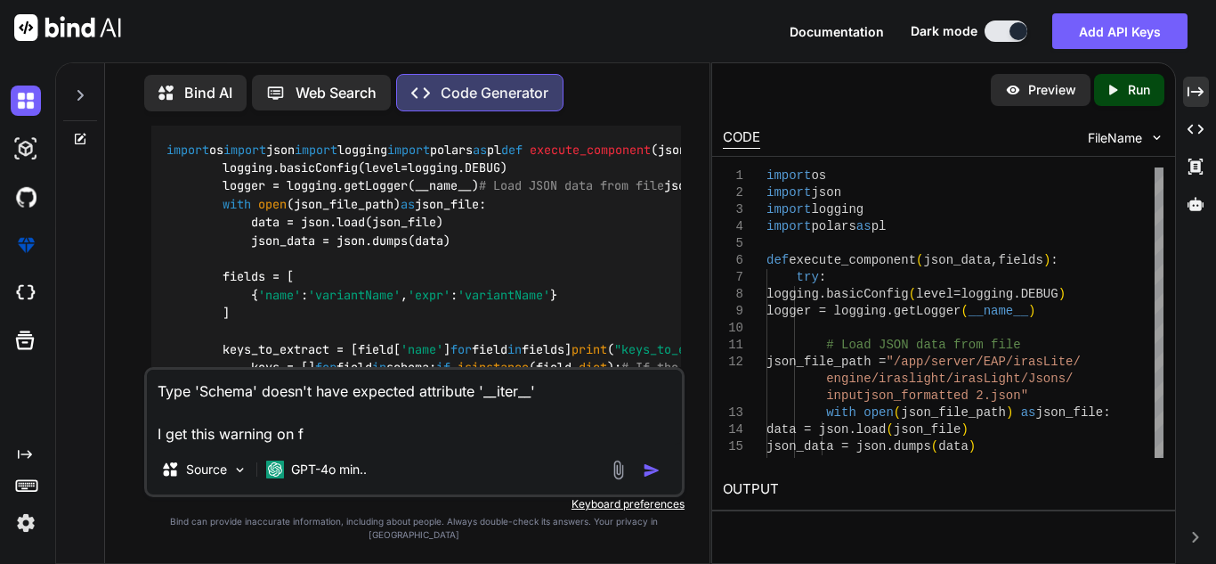
type textarea "Type 'Schema' doesn't have expected attribute '__iter__' I get this warning on …"
type textarea "x"
type textarea "Type 'Schema' doesn't have expected attribute '__iter__' I get this warning on …"
type textarea "x"
type textarea "Type 'Schema' doesn't have expected attribute '__iter__' I get this warning on …"
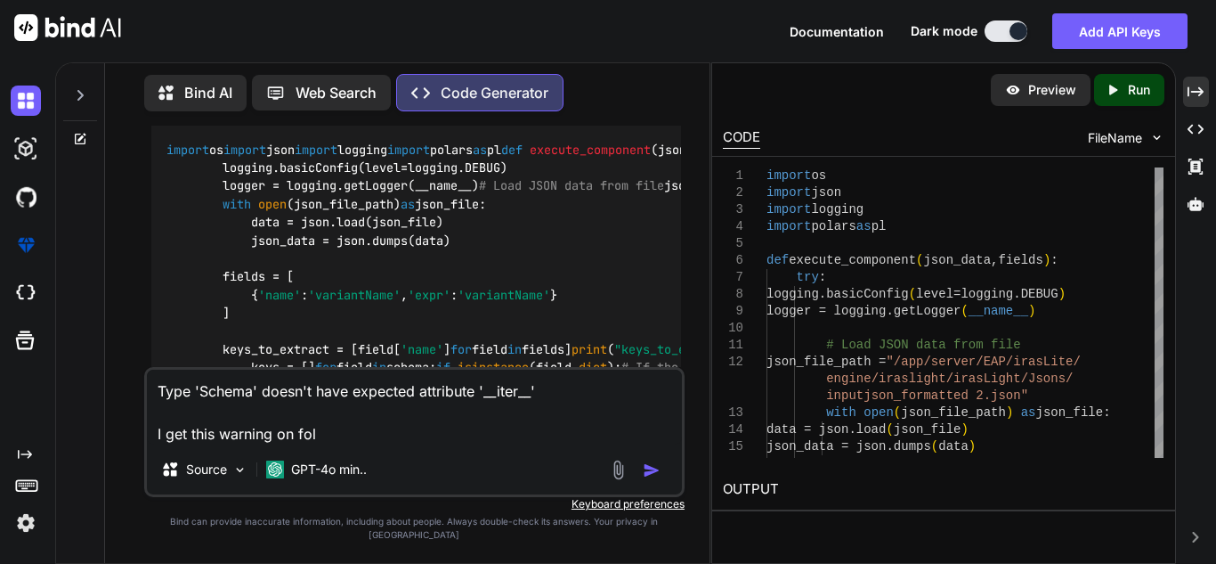
type textarea "x"
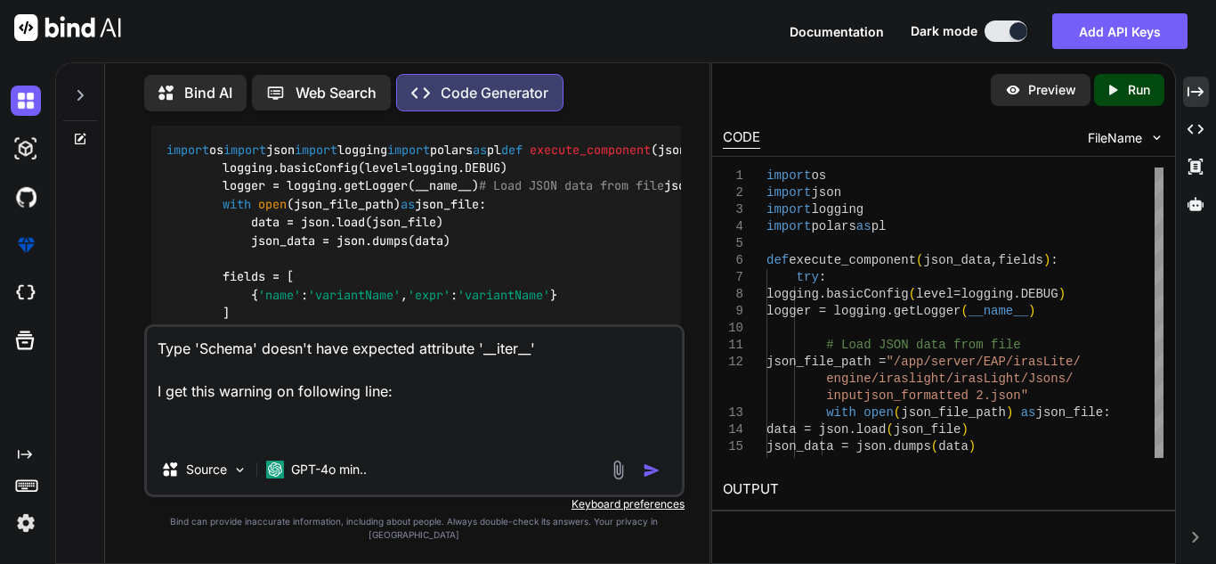
paste textarea "query_fields = get_json_keys(df.schema)"
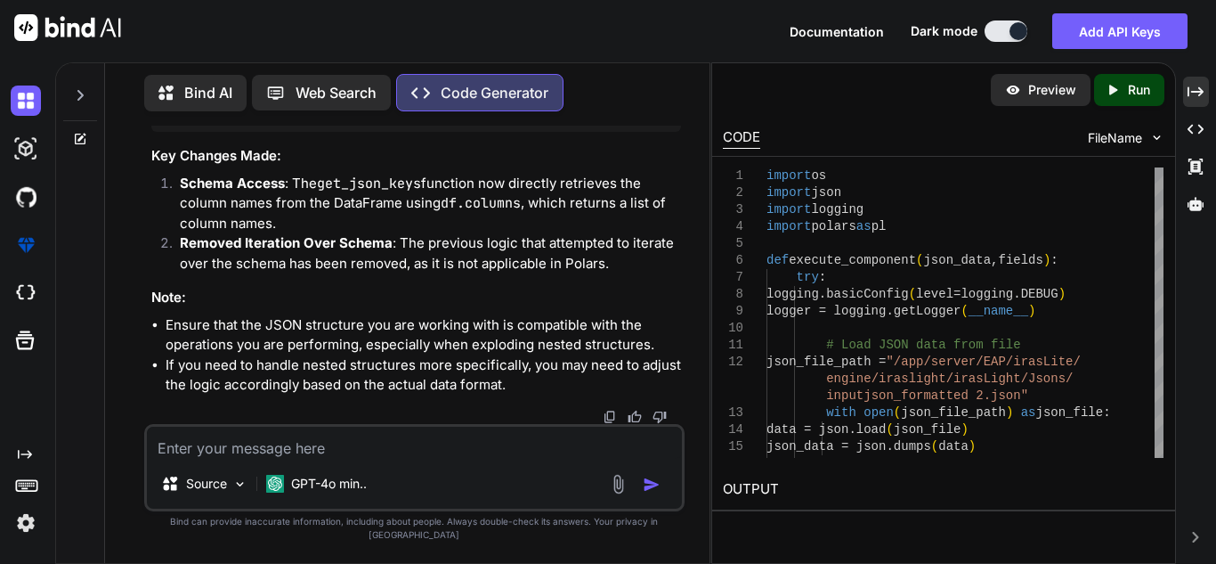
scroll to position [3995, 0]
